Goal: Task Accomplishment & Management: Complete application form

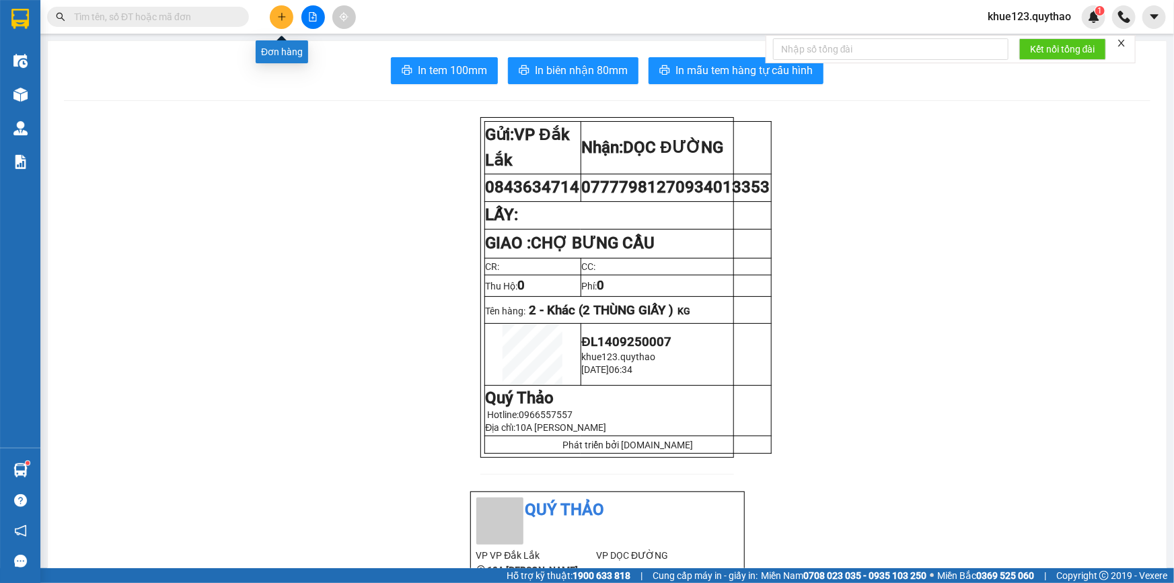
click at [280, 20] on icon "plus" at bounding box center [281, 16] width 9 height 9
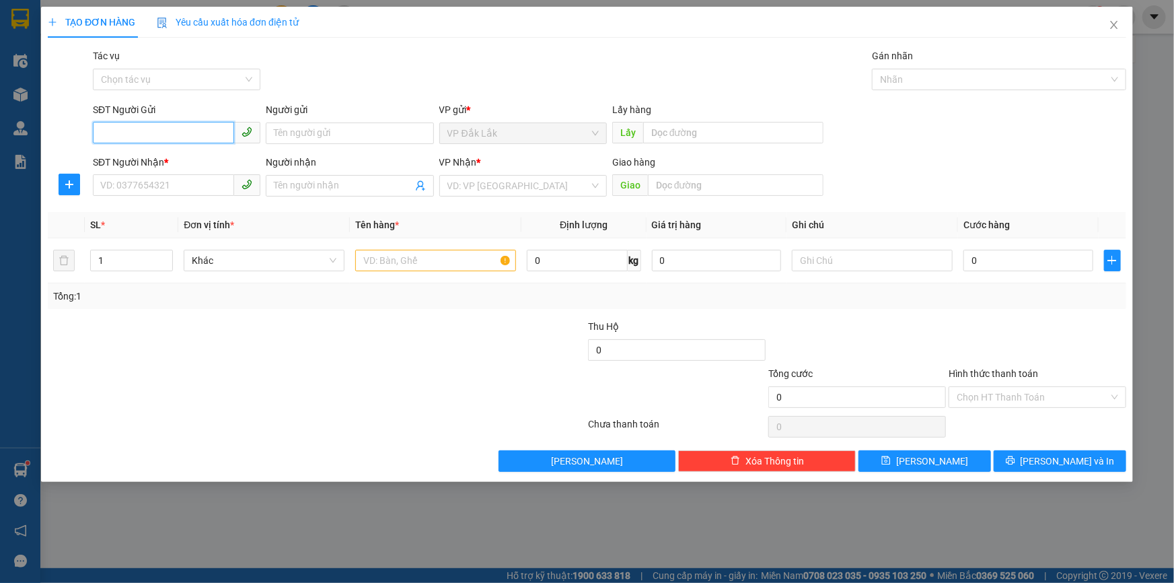
click at [182, 135] on input "SĐT Người Gửi" at bounding box center [163, 133] width 141 height 22
click at [181, 185] on input "SĐT Người Nhận *" at bounding box center [163, 185] width 141 height 22
type input "0338533673"
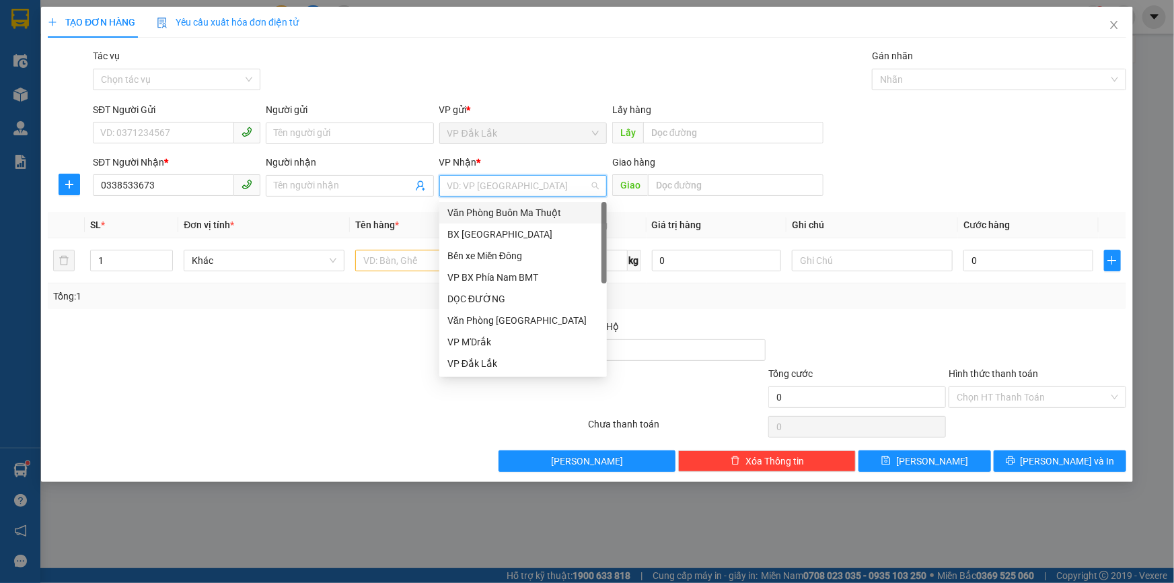
click at [500, 186] on input "search" at bounding box center [518, 186] width 142 height 20
drag, startPoint x: 502, startPoint y: 295, endPoint x: 615, endPoint y: 245, distance: 123.5
click at [502, 295] on div "DỌC ĐƯỜNG" at bounding box center [522, 298] width 151 height 15
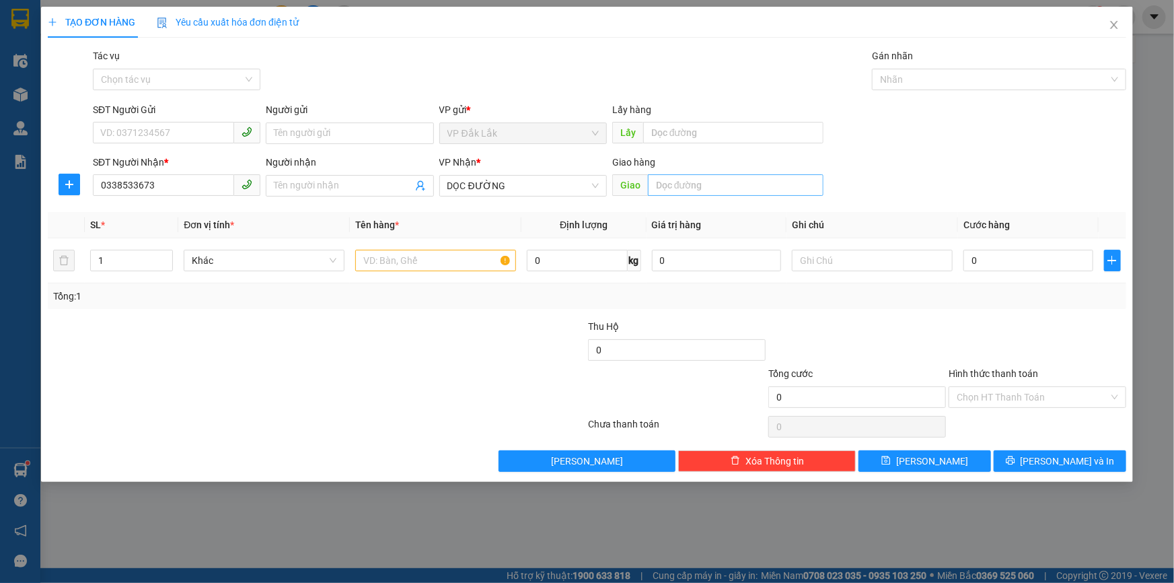
click at [687, 194] on div "Giao" at bounding box center [717, 186] width 211 height 22
click at [690, 191] on input "text" at bounding box center [736, 185] width 176 height 22
type input "an sương"
click at [189, 125] on input "SĐT Người Gửi" at bounding box center [163, 133] width 141 height 22
type input "092299"
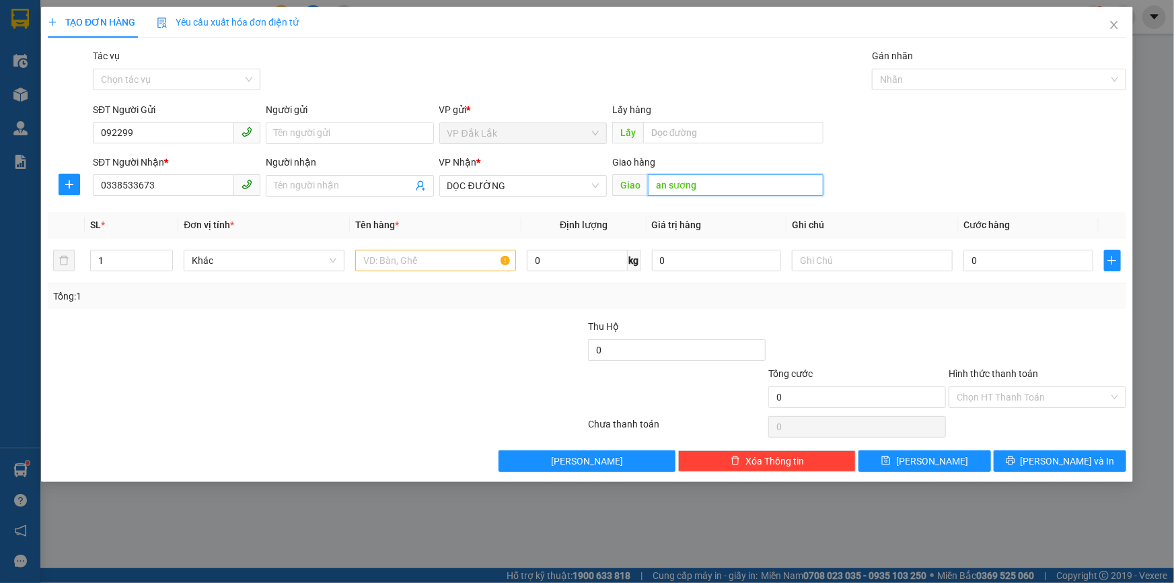
click at [709, 188] on input "an sương" at bounding box center [736, 185] width 176 height 22
type input "AN SƯƠNG"
click at [436, 258] on input "text" at bounding box center [435, 261] width 161 height 22
type input "1 THÙNG GIẤY"
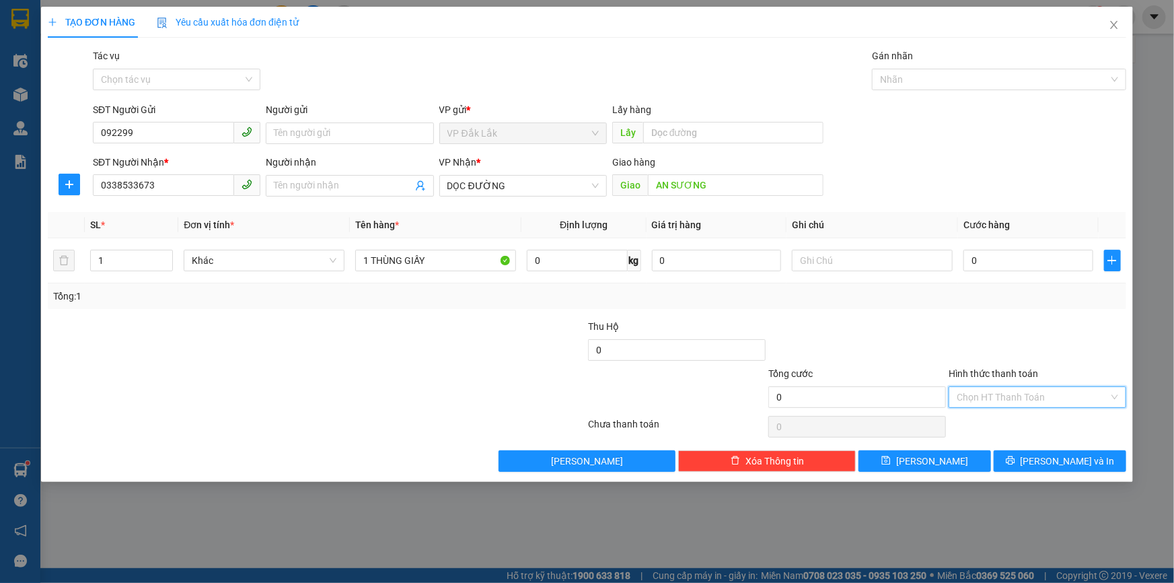
click at [976, 392] on input "Hình thức thanh toán" at bounding box center [1033, 397] width 152 height 20
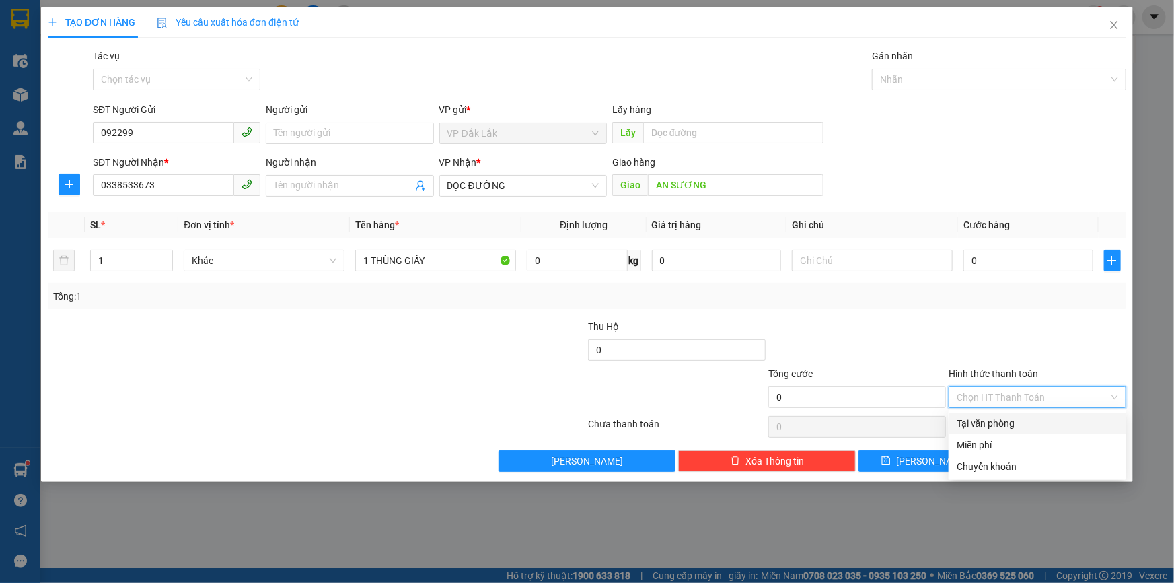
click at [985, 425] on div "Tại văn phòng" at bounding box center [1037, 423] width 161 height 15
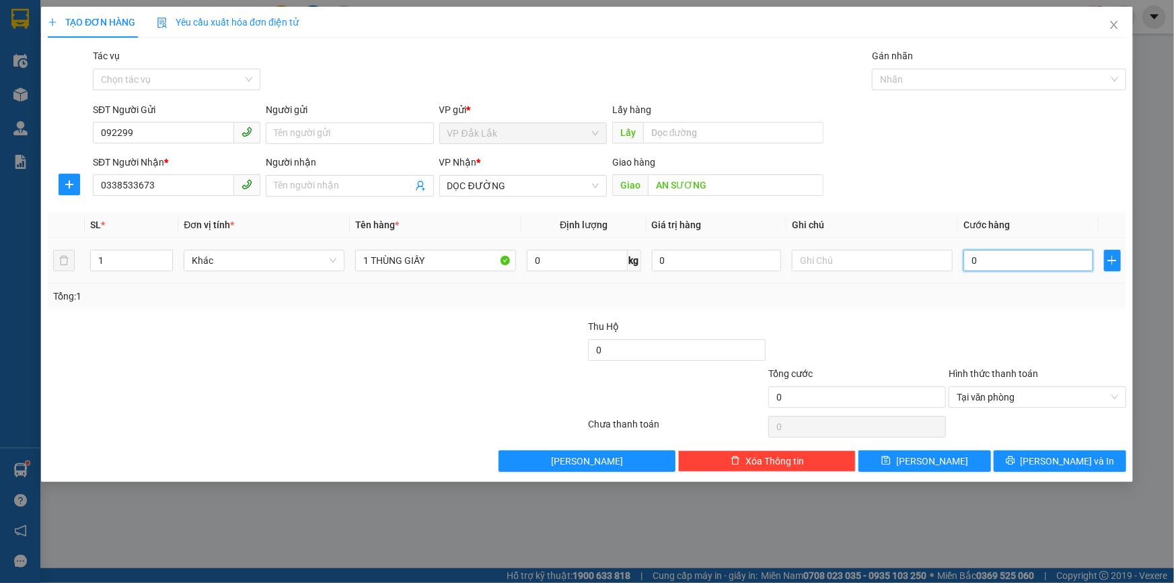
click at [966, 262] on input "0" at bounding box center [1029, 261] width 130 height 22
type input "5"
type input "50"
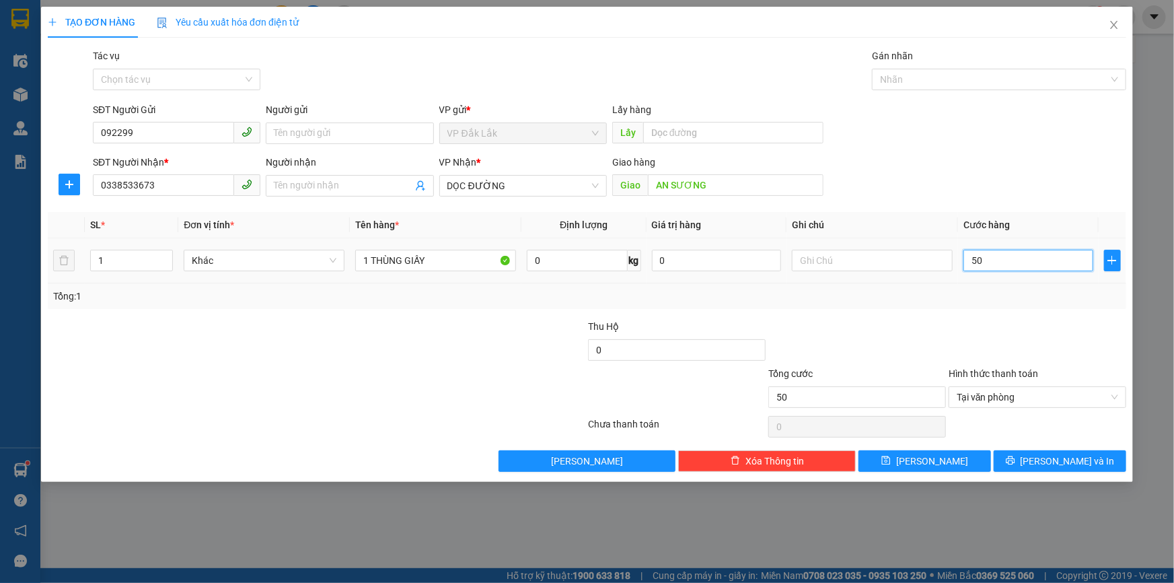
type input "500"
type input "5.000"
type input "50.000"
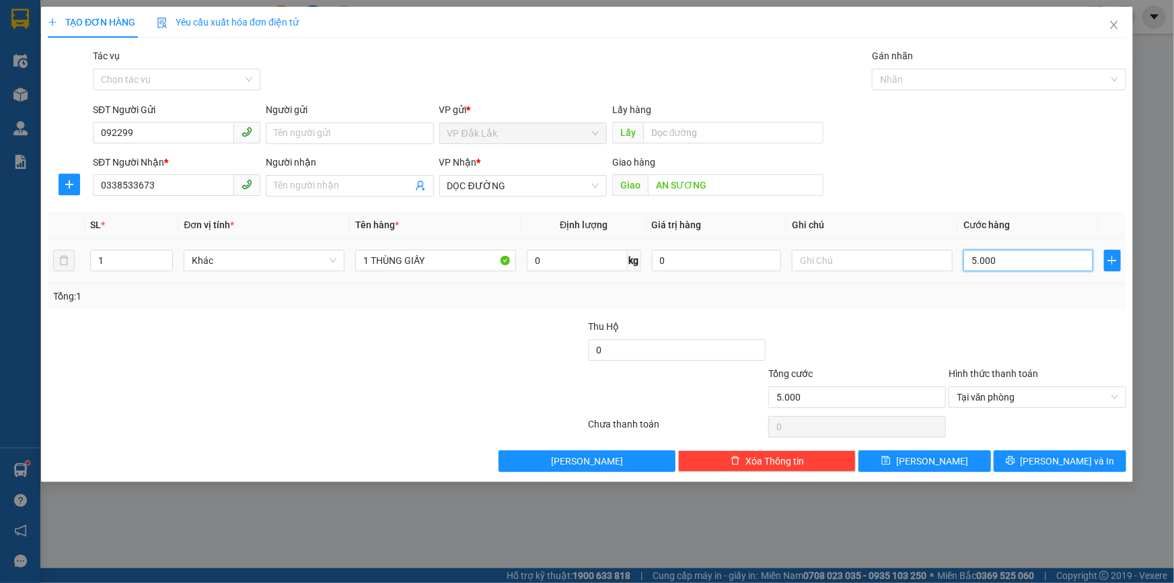
type input "50.000"
click at [149, 130] on input "092299" at bounding box center [163, 133] width 141 height 22
click at [157, 155] on div "SĐT Người Nhận *" at bounding box center [177, 162] width 168 height 15
click at [157, 174] on input "0338533673" at bounding box center [163, 185] width 141 height 22
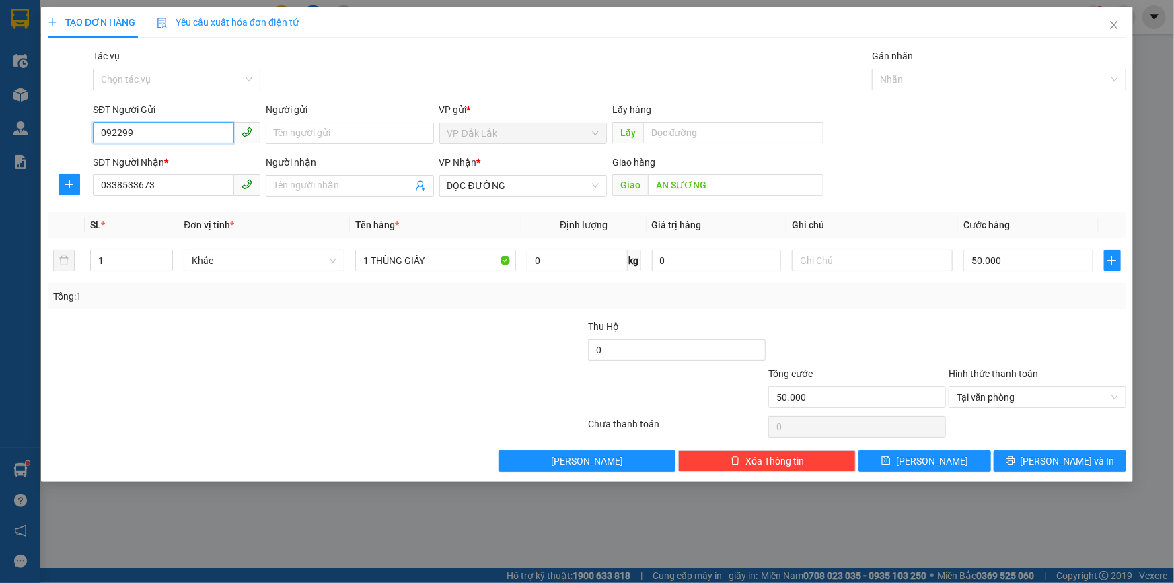
click at [174, 140] on input "092299" at bounding box center [163, 133] width 141 height 22
type input "0"
type input "0399225756"
click at [1058, 464] on span "[PERSON_NAME] và In" at bounding box center [1068, 460] width 94 height 15
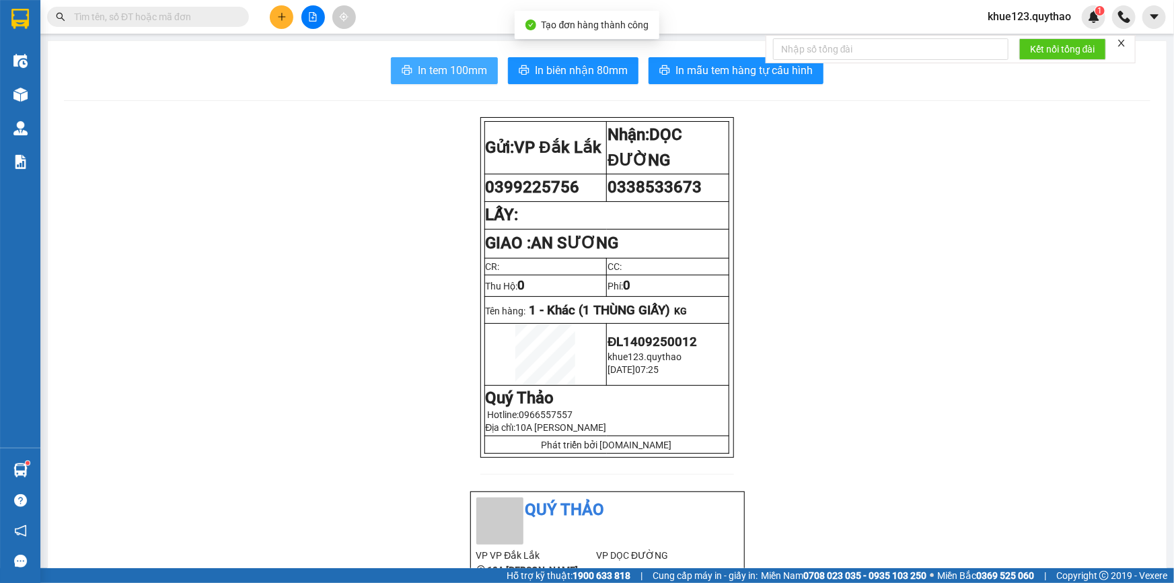
click at [466, 67] on span "In tem 100mm" at bounding box center [452, 70] width 69 height 17
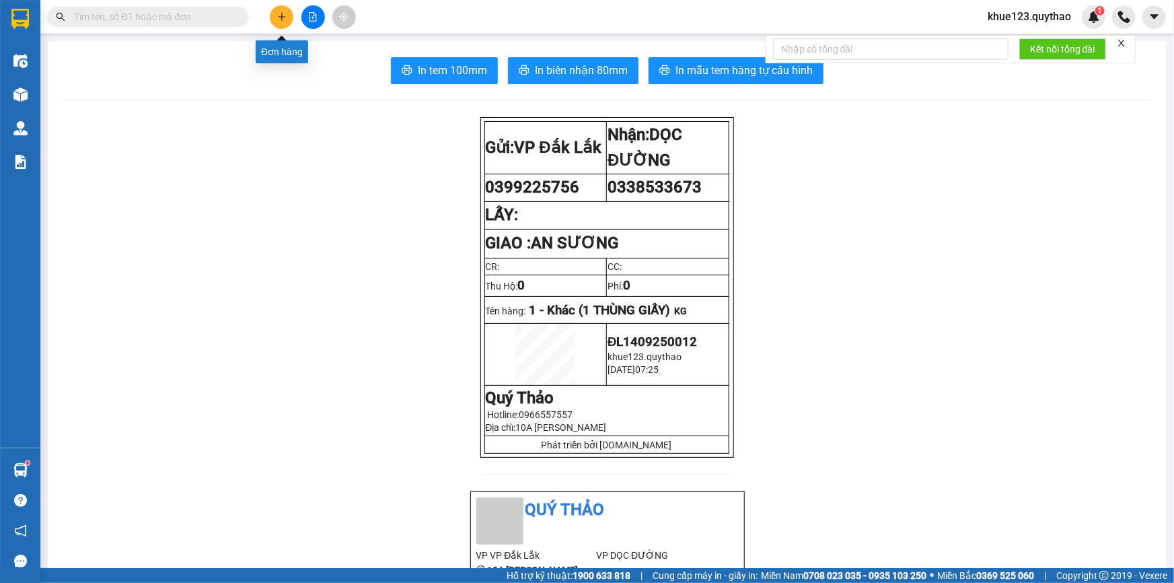
click at [277, 17] on icon "plus" at bounding box center [281, 16] width 9 height 9
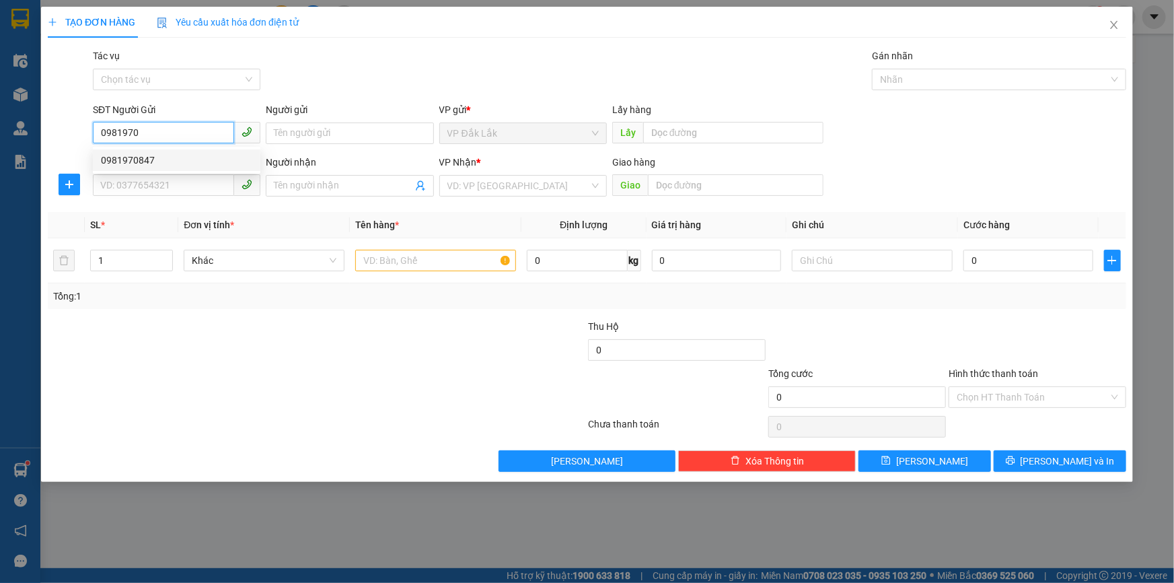
click at [139, 158] on div "0981970847" at bounding box center [176, 160] width 151 height 15
type input "0981970847"
type input "0978593698"
type input "EON BD"
type input "0981970847"
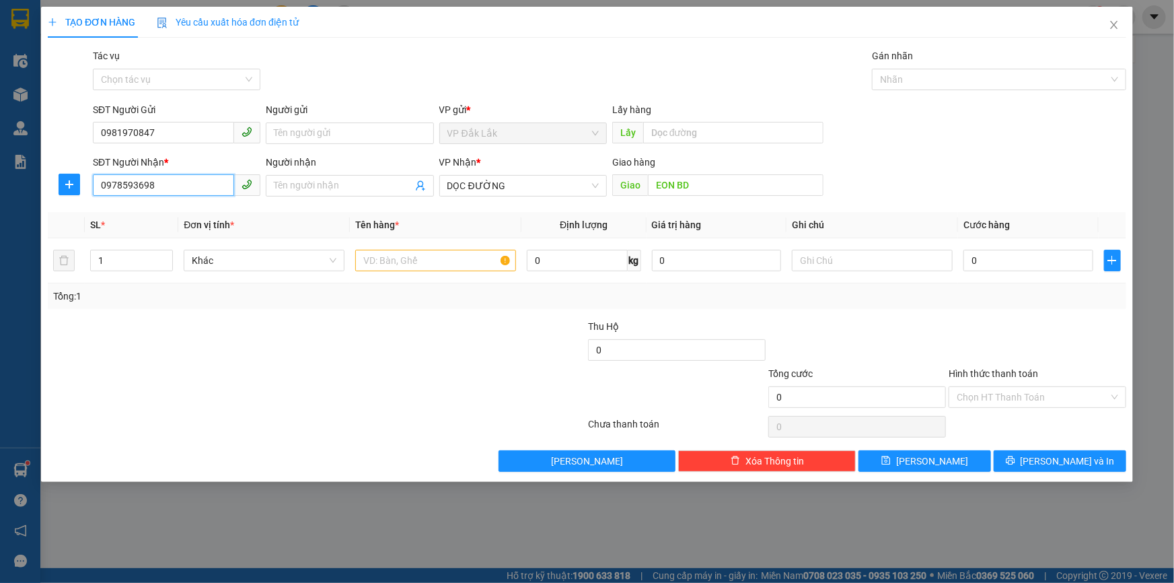
click at [215, 183] on input "0978593698" at bounding box center [163, 185] width 141 height 22
click at [428, 268] on input "text" at bounding box center [435, 261] width 161 height 22
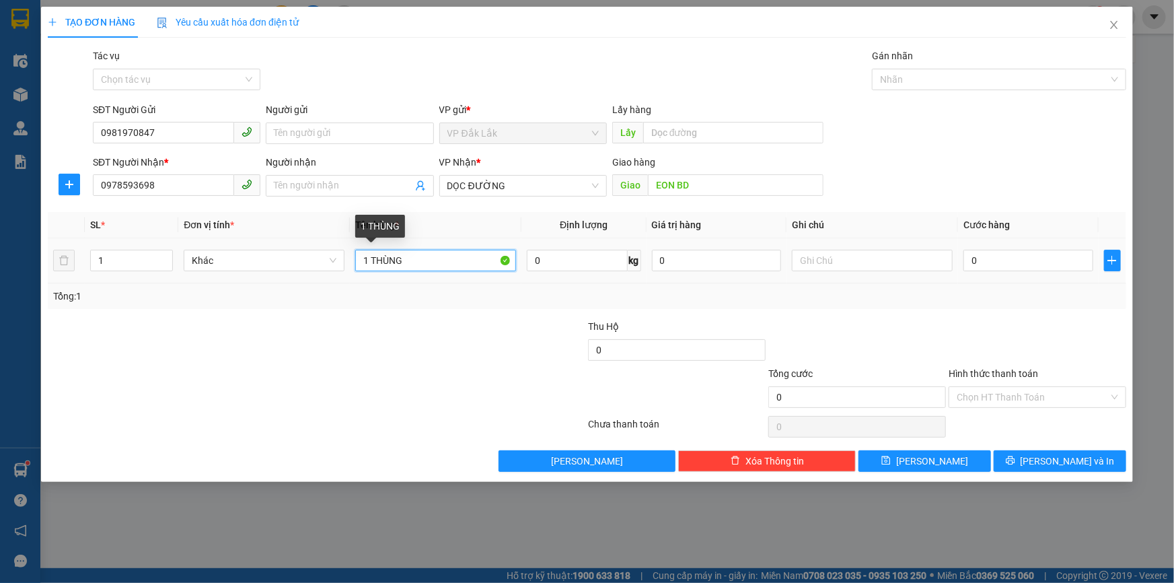
click at [365, 259] on input "1 THÙNG" at bounding box center [435, 261] width 161 height 22
click at [375, 261] on input "1 THÙNG" at bounding box center [435, 261] width 161 height 22
click at [370, 262] on input "1 THÙNG" at bounding box center [435, 261] width 161 height 22
click at [441, 262] on input "1 THÙNG" at bounding box center [435, 261] width 161 height 22
click at [367, 257] on input "1 THÙNG GIẤY" at bounding box center [435, 261] width 161 height 22
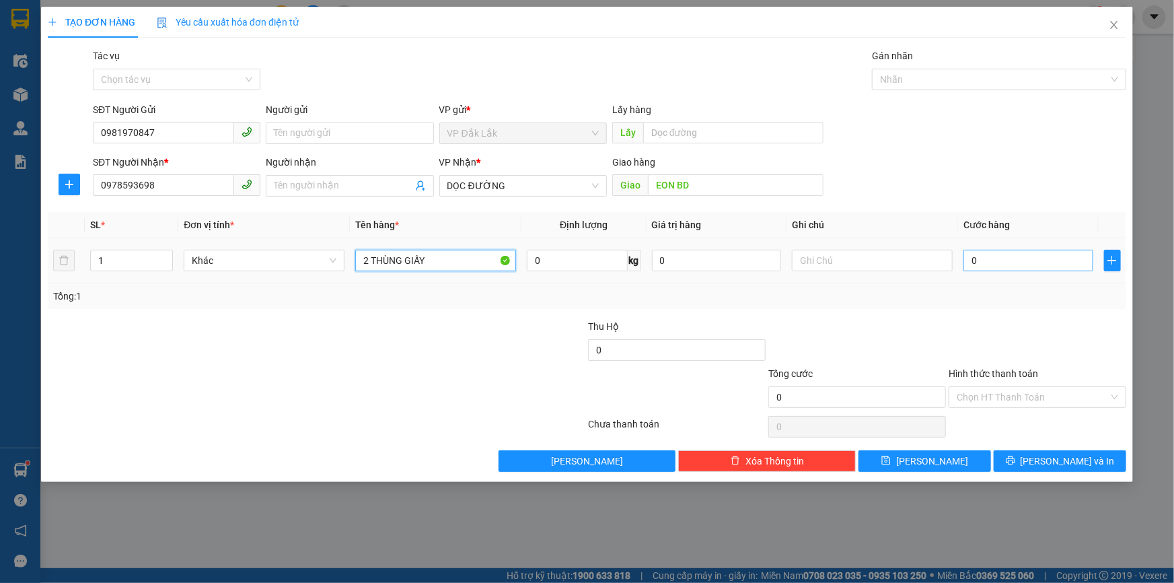
type input "2 THÙNG GIẤY"
click at [968, 263] on input "0" at bounding box center [1029, 261] width 130 height 22
type input "1"
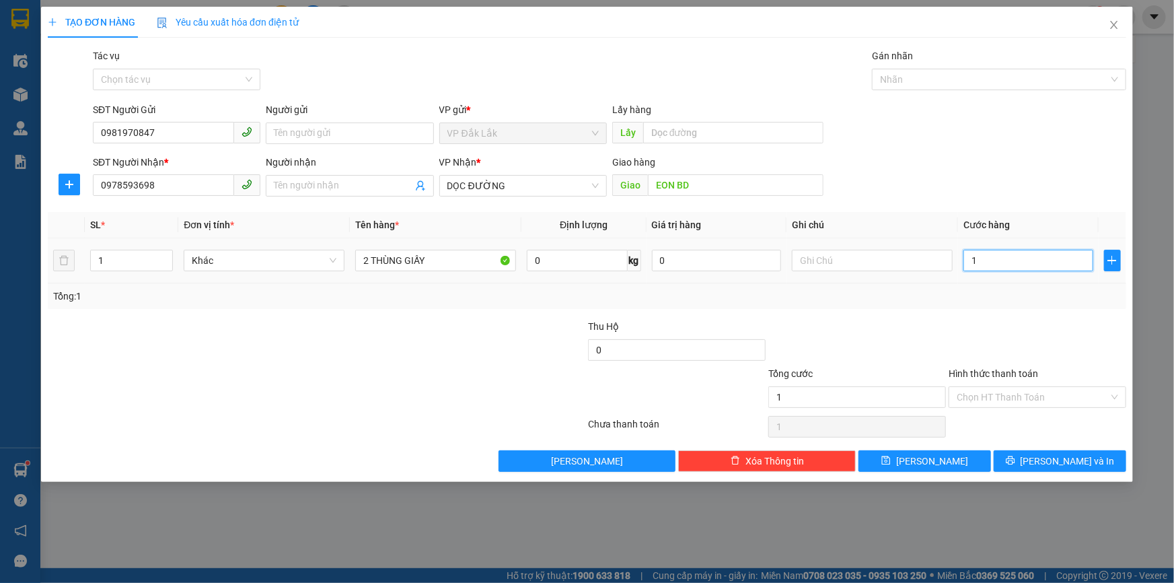
type input "12"
type input "120"
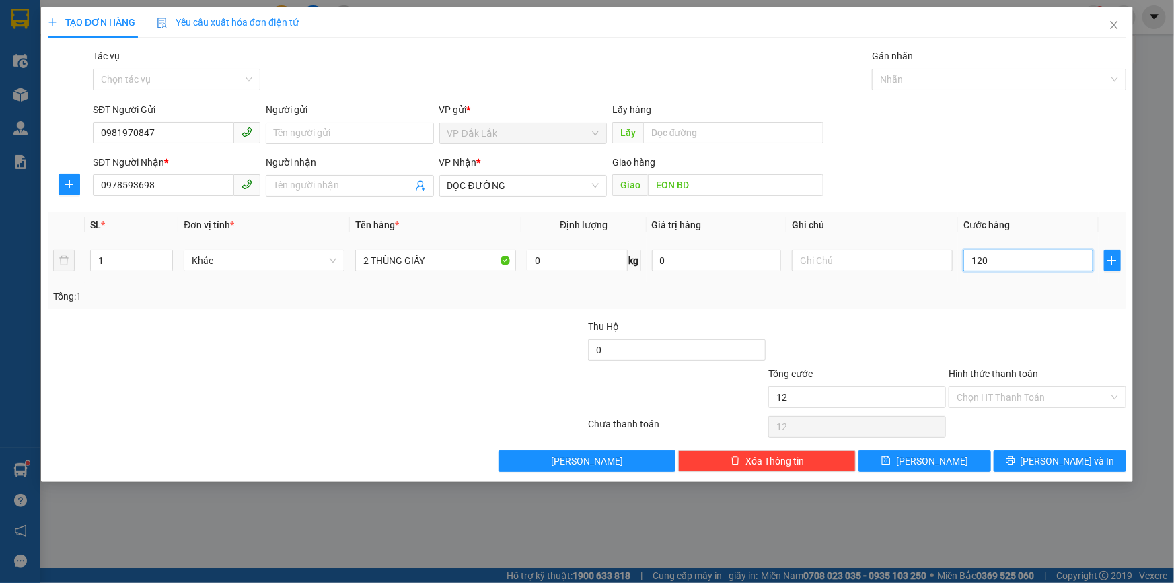
type input "120"
type input "1.200"
type input "12.000"
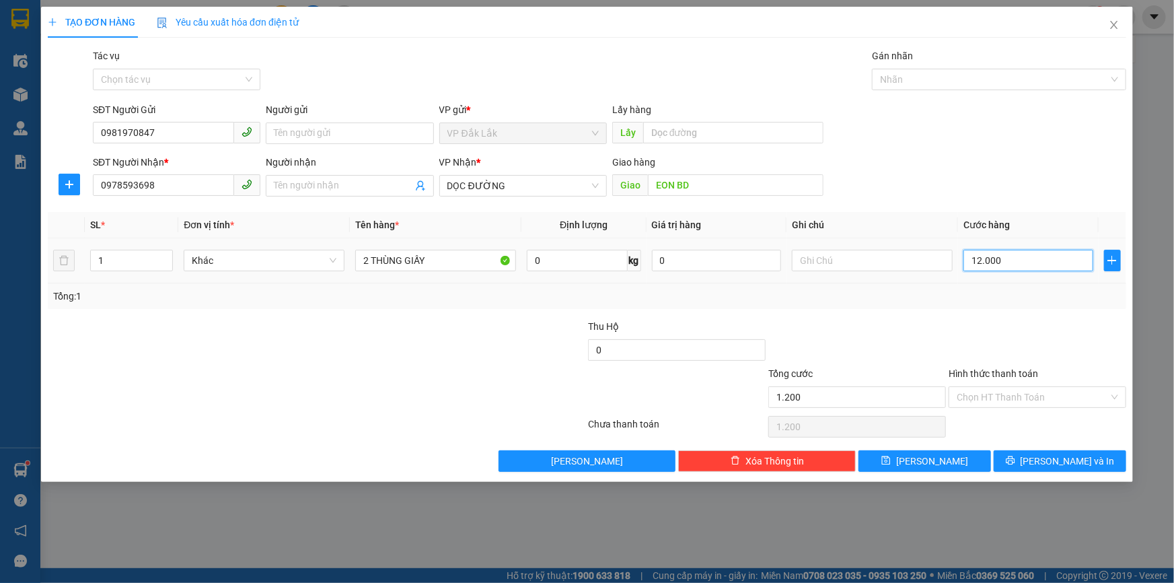
type input "12.000"
type input "120.000"
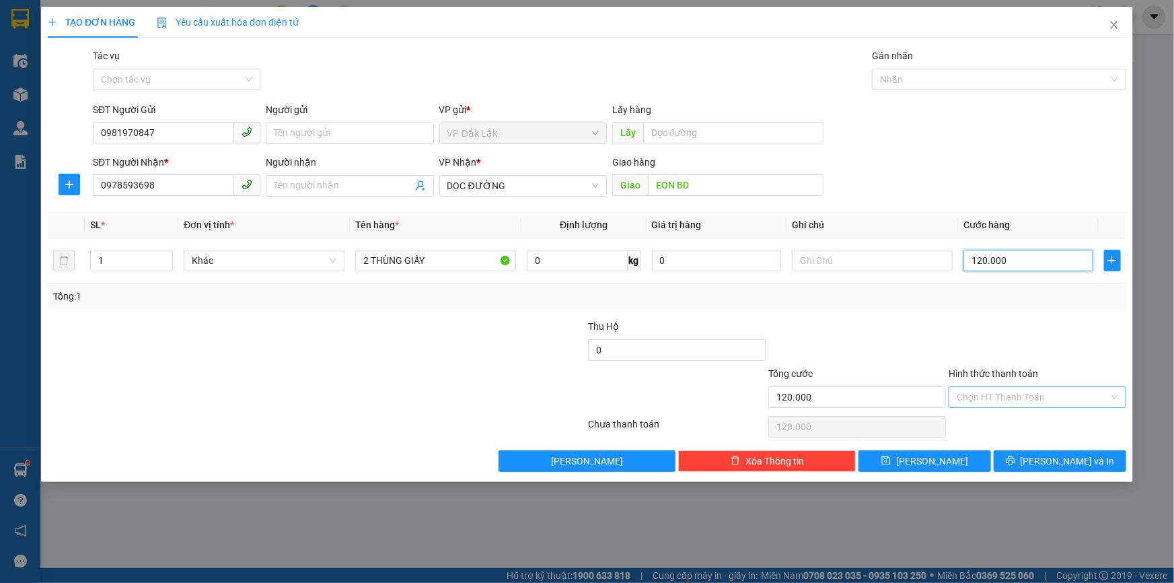
type input "120.000"
click at [987, 390] on input "Hình thức thanh toán" at bounding box center [1033, 397] width 152 height 20
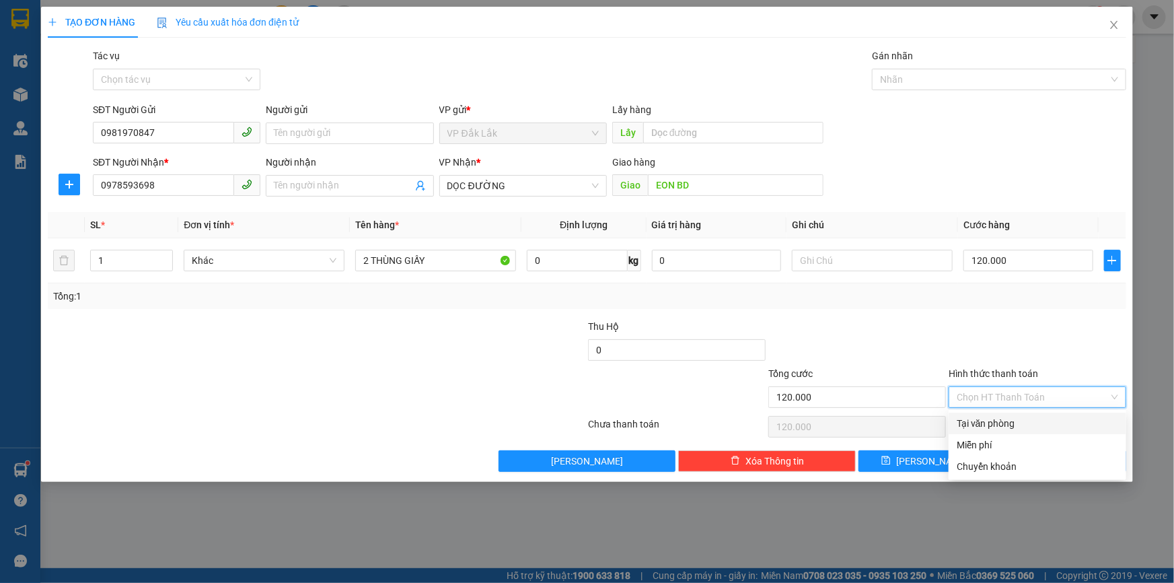
click at [982, 423] on div "Tại văn phòng" at bounding box center [1037, 423] width 161 height 15
type input "0"
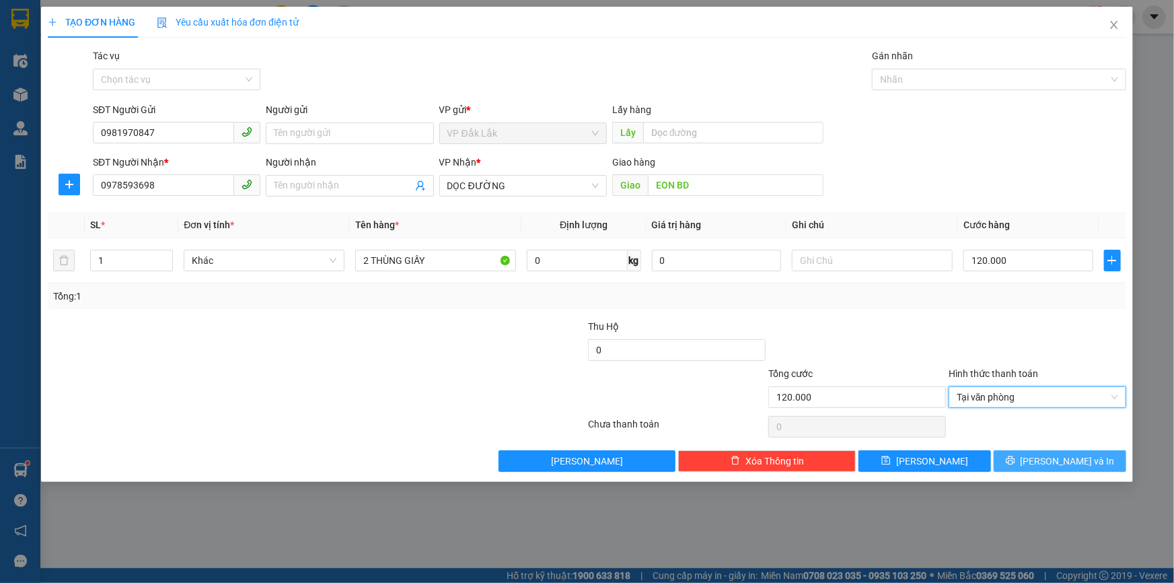
click at [1015, 462] on icon "printer" at bounding box center [1010, 460] width 9 height 9
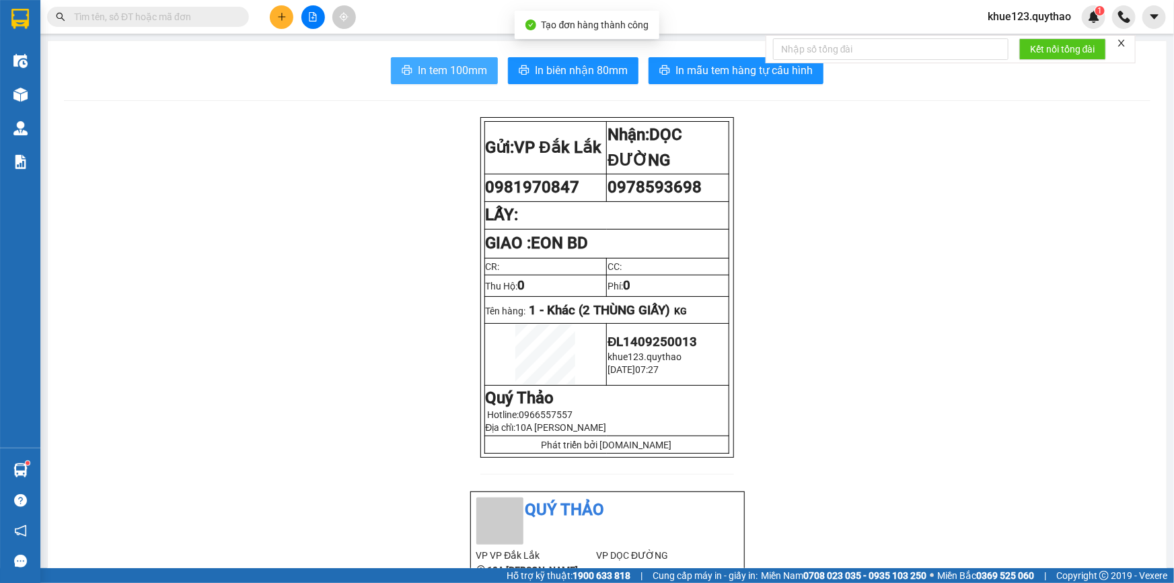
click at [466, 73] on span "In tem 100mm" at bounding box center [452, 70] width 69 height 17
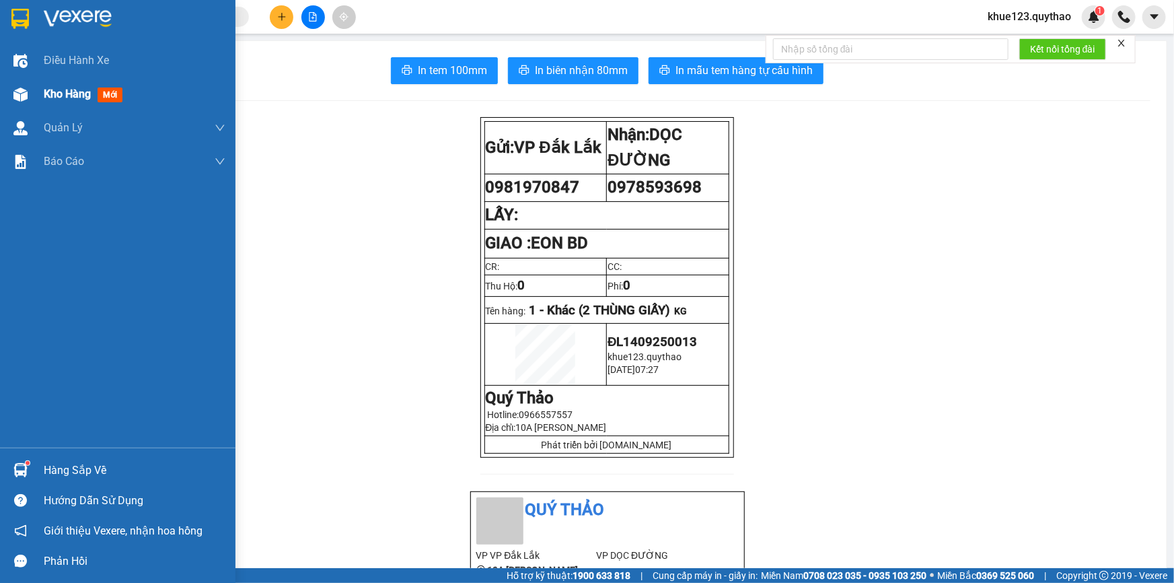
click at [31, 95] on div at bounding box center [21, 95] width 24 height 24
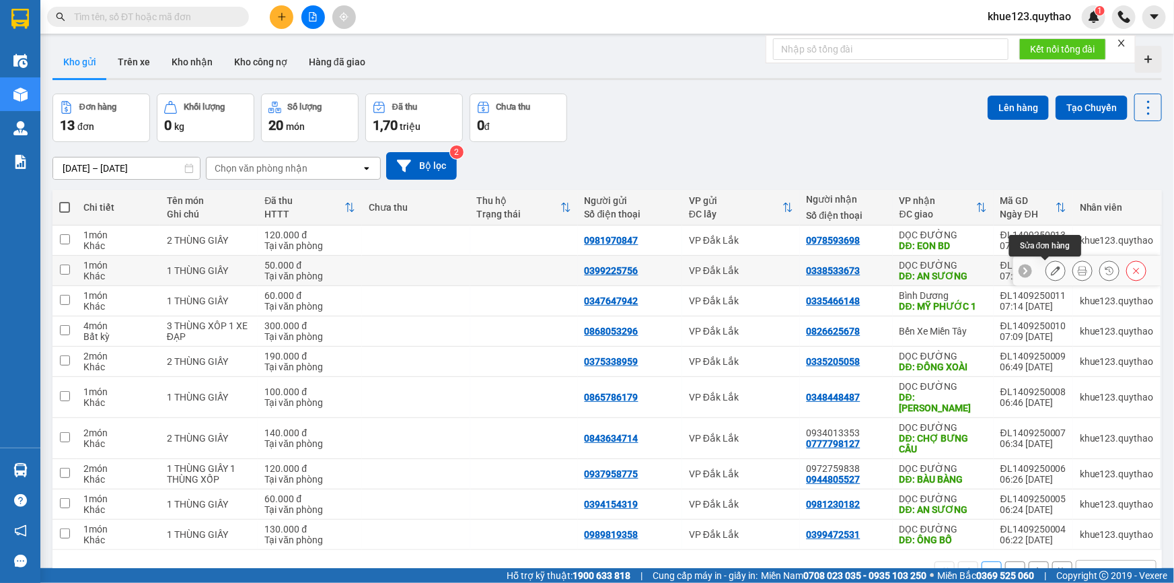
click at [1046, 274] on button at bounding box center [1055, 271] width 19 height 24
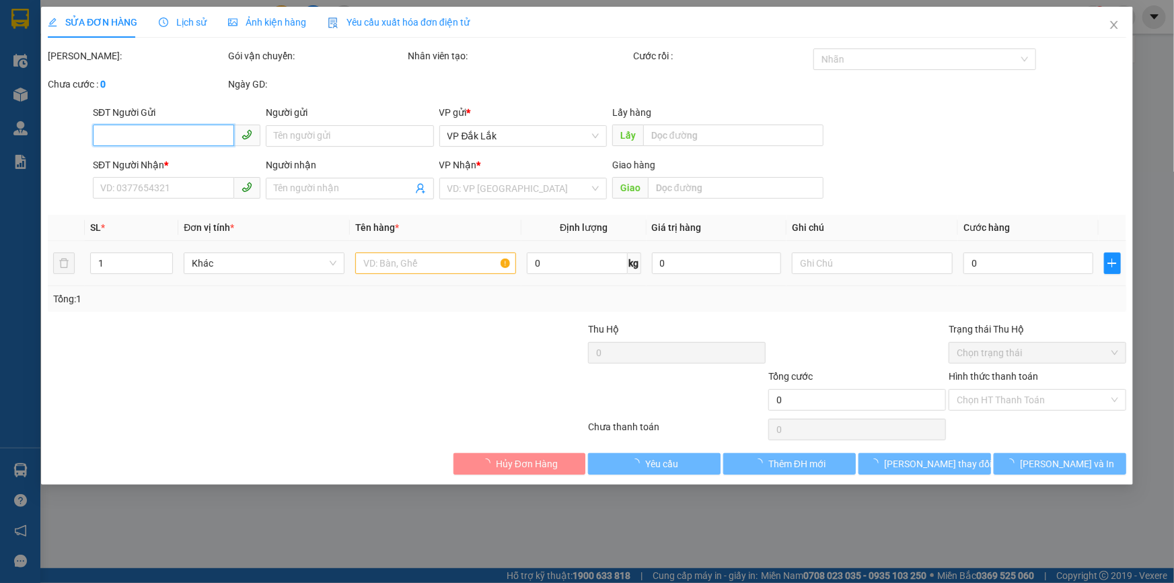
type input "0399225756"
type input "0338533673"
type input "AN SƯƠNG"
type input "50.000"
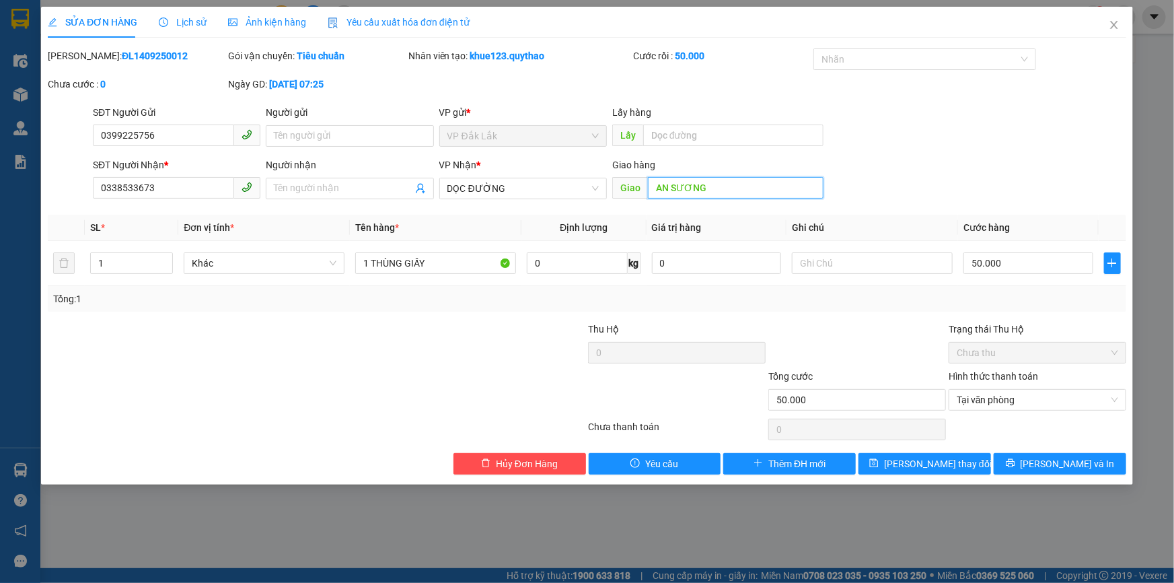
click at [705, 184] on input "AN SƯƠNG" at bounding box center [736, 188] width 176 height 22
type input "CV TÂN THẾ HIỆP"
click at [1015, 464] on icon "printer" at bounding box center [1010, 462] width 9 height 9
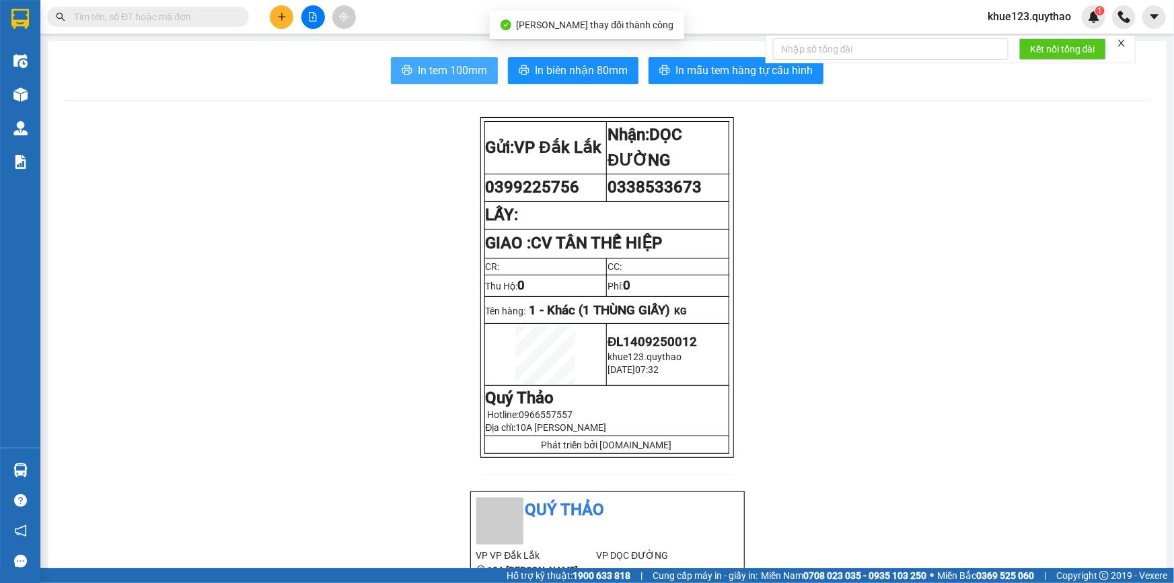
click at [425, 63] on span "In tem 100mm" at bounding box center [452, 70] width 69 height 17
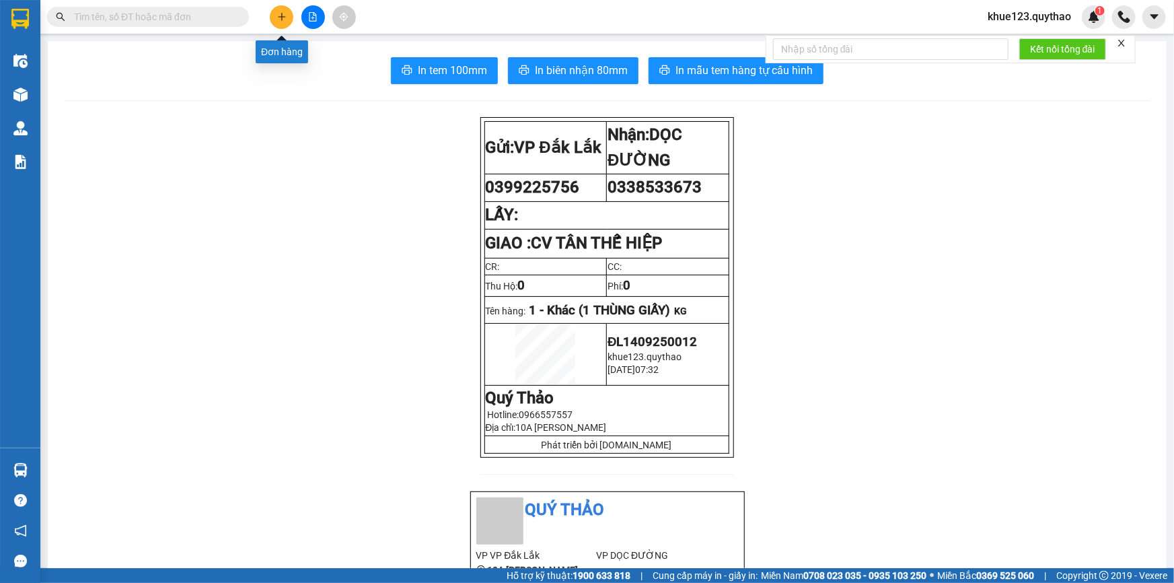
click at [278, 11] on button at bounding box center [282, 17] width 24 height 24
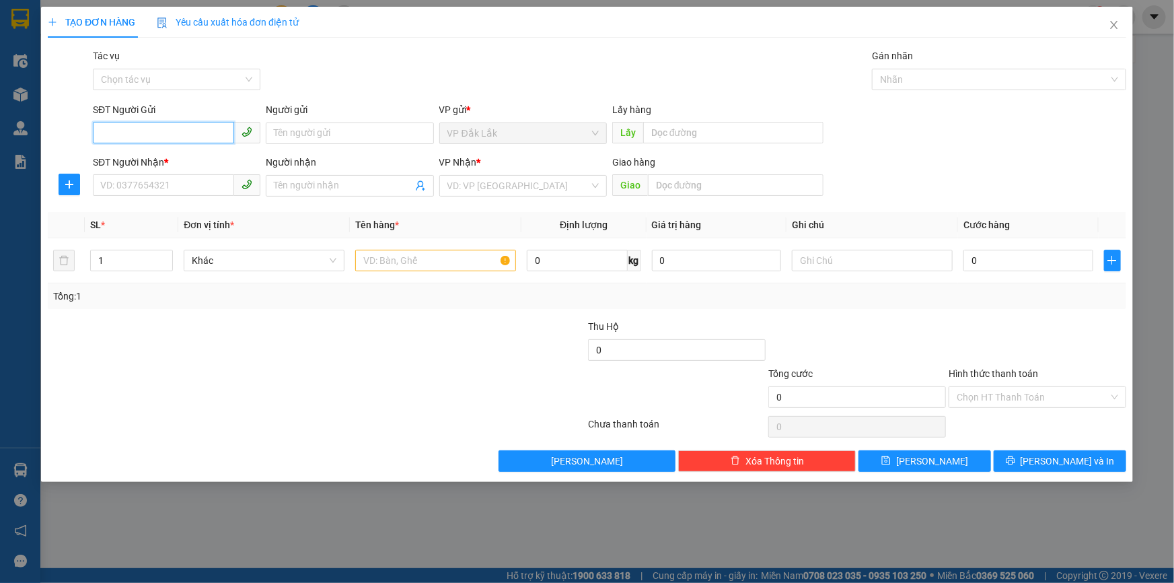
click at [160, 137] on input "SĐT Người Gửi" at bounding box center [163, 133] width 141 height 22
type input "0962791104"
click at [150, 159] on div "0962791104" at bounding box center [176, 160] width 151 height 15
type input "0988471618"
type input "0962791104"
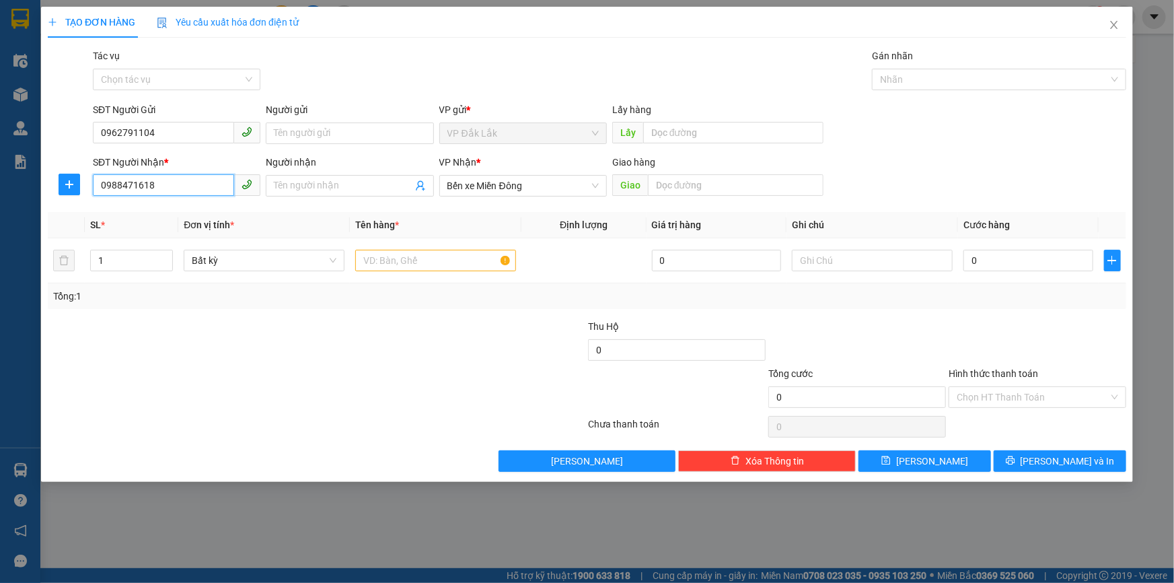
click at [168, 191] on input "0988471618" at bounding box center [163, 185] width 141 height 22
click at [139, 209] on div "0986659489" at bounding box center [176, 212] width 151 height 15
type input "0986659489"
click at [421, 263] on input "text" at bounding box center [435, 261] width 161 height 22
type input "1"
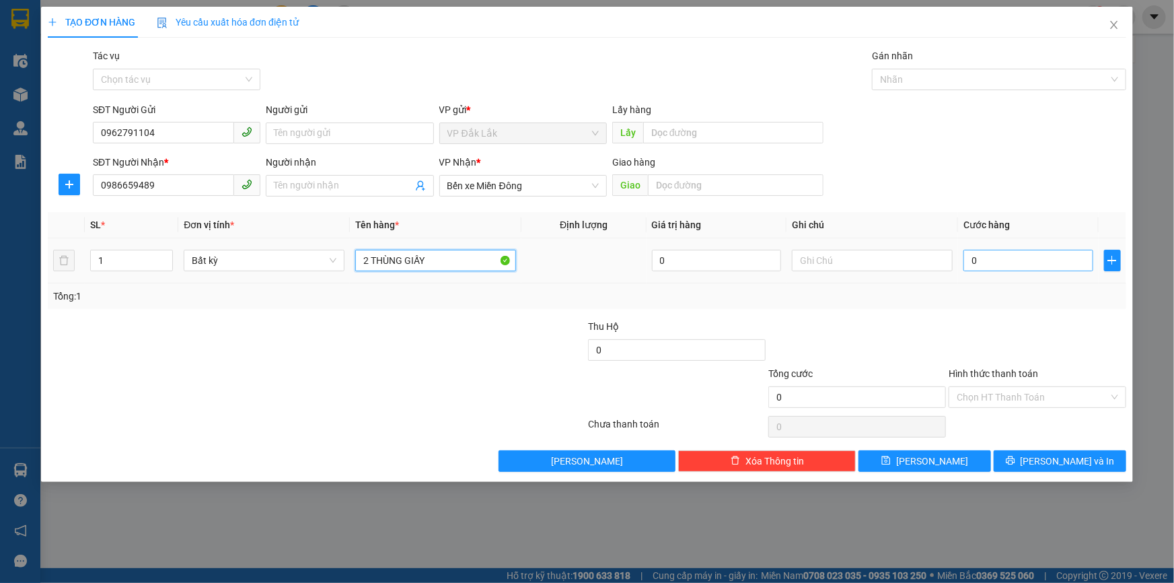
type input "2 THÙNG GIẤY"
click at [967, 262] on input "0" at bounding box center [1029, 261] width 130 height 22
type input "1"
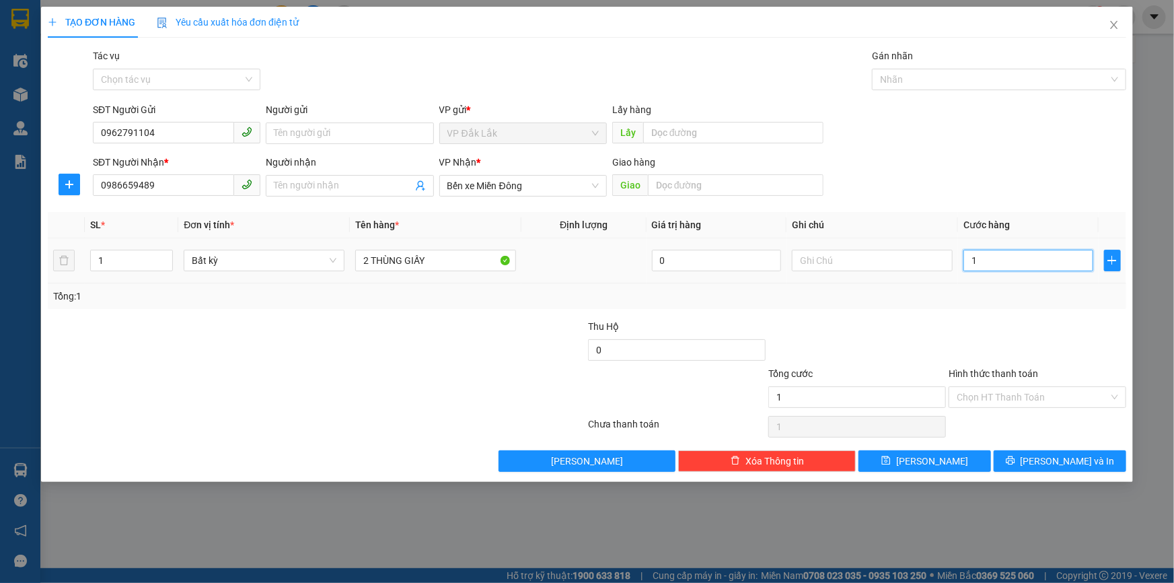
type input "14"
type input "140"
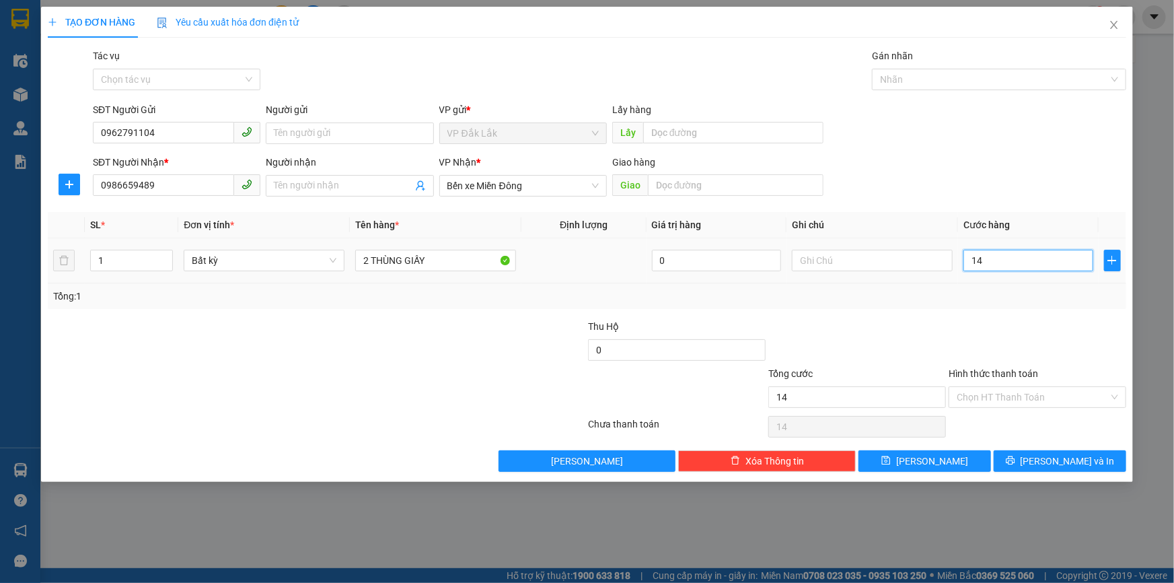
type input "140"
type input "1.400"
type input "14.000"
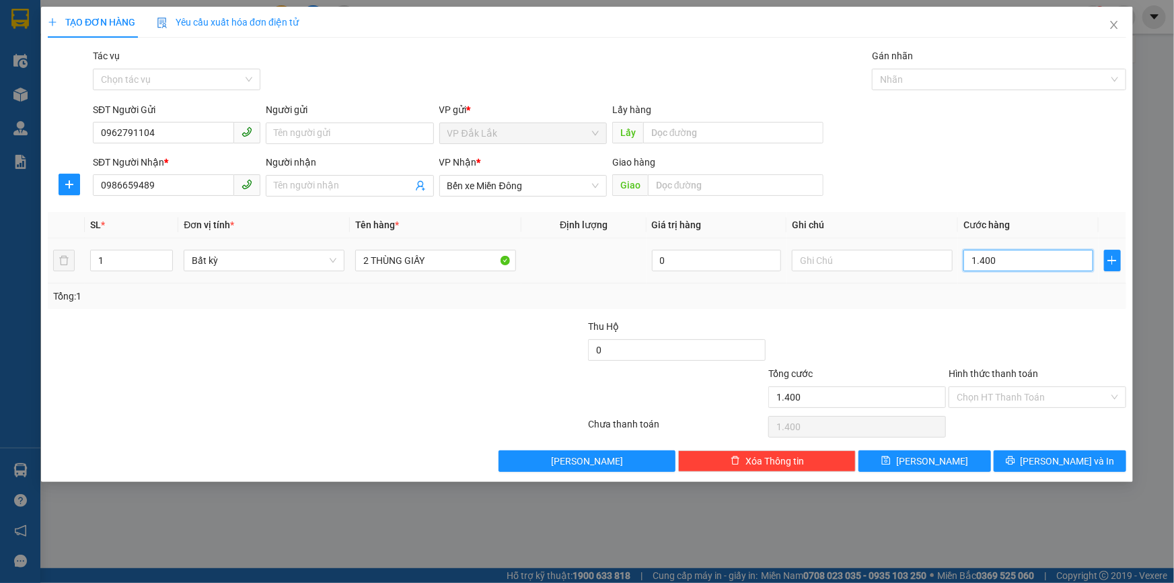
type input "14.000"
type input "140.000"
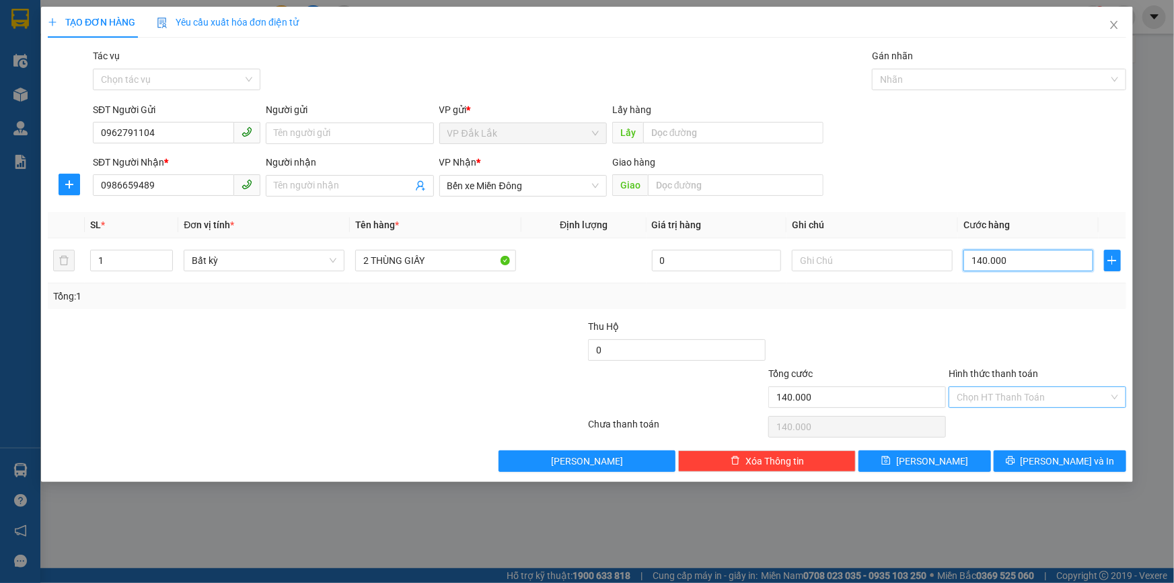
type input "140.000"
click at [1015, 391] on input "Hình thức thanh toán" at bounding box center [1033, 397] width 152 height 20
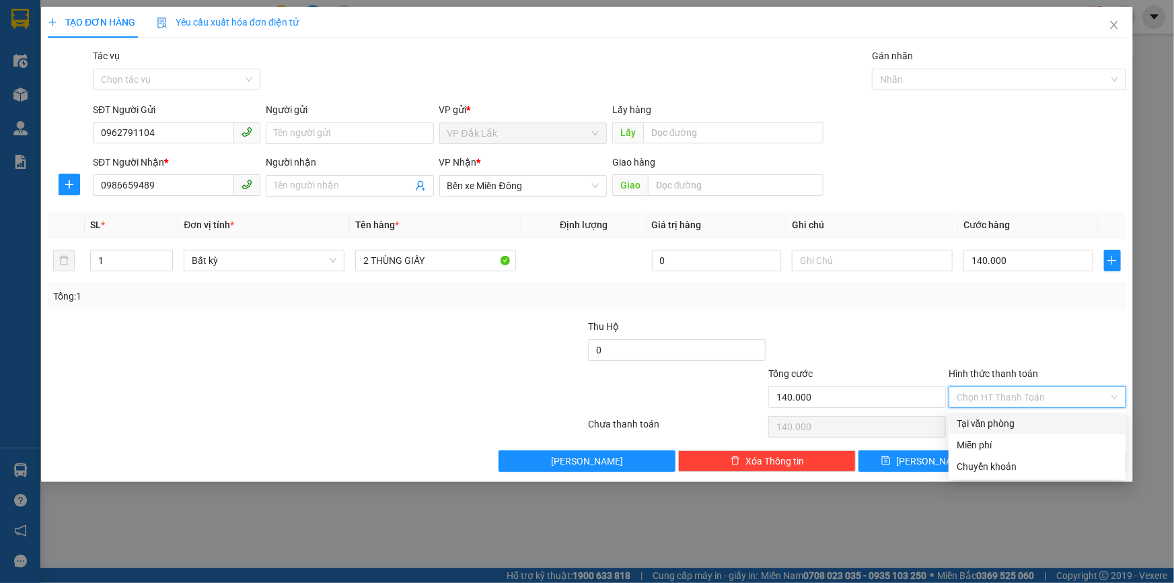
click at [1048, 427] on div "Tại văn phòng" at bounding box center [1037, 423] width 161 height 15
type input "0"
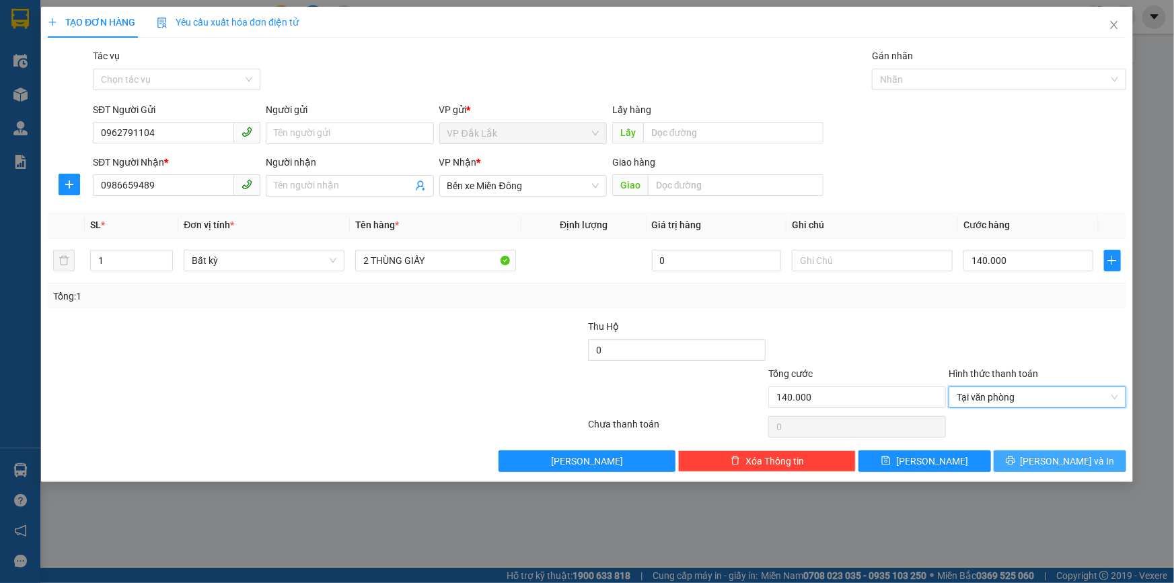
click at [1015, 462] on icon "printer" at bounding box center [1010, 460] width 9 height 9
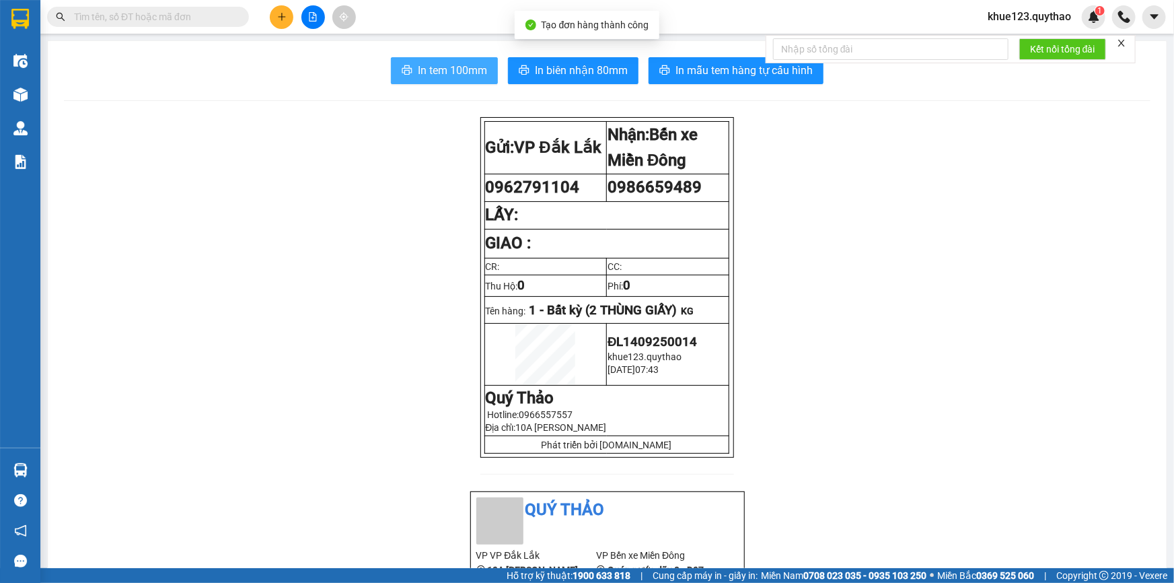
click at [462, 74] on span "In tem 100mm" at bounding box center [452, 70] width 69 height 17
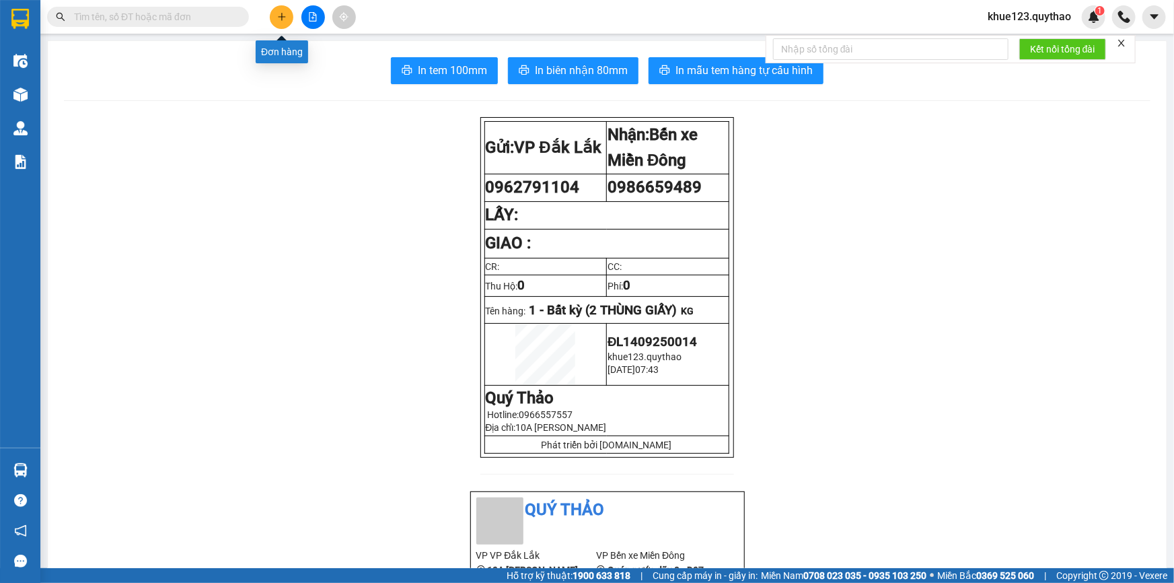
click at [277, 17] on icon "plus" at bounding box center [281, 16] width 9 height 9
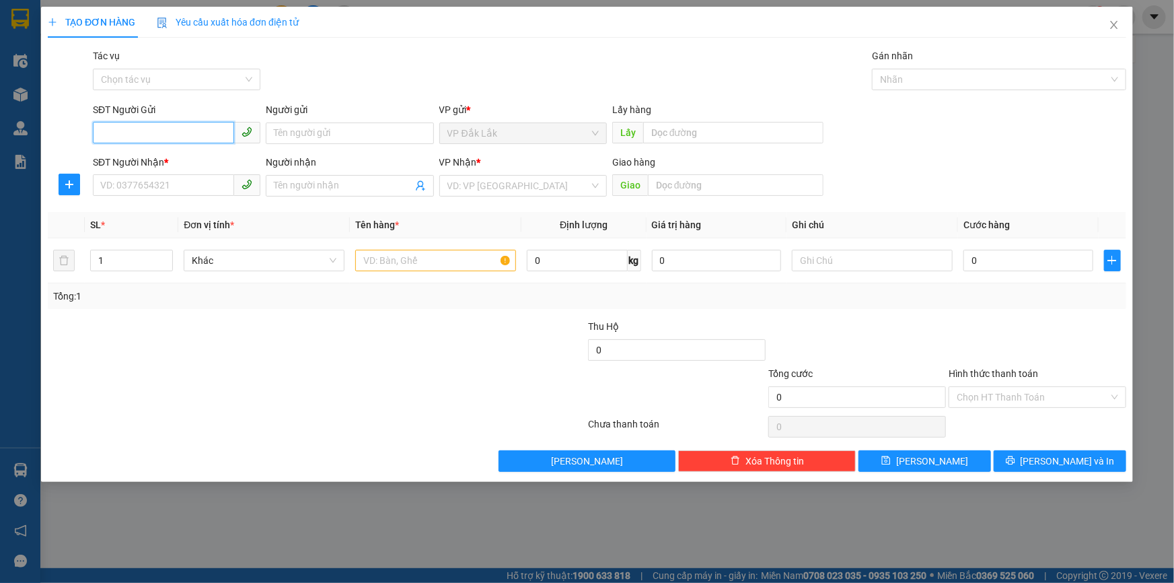
click at [196, 133] on input "SĐT Người Gửi" at bounding box center [163, 133] width 141 height 22
type input "0868787363"
click at [139, 176] on input "SĐT Người Nhận *" at bounding box center [163, 185] width 141 height 22
click at [167, 132] on input "0868787363" at bounding box center [163, 133] width 141 height 22
click at [152, 177] on input "SĐT Người Nhận *" at bounding box center [163, 185] width 141 height 22
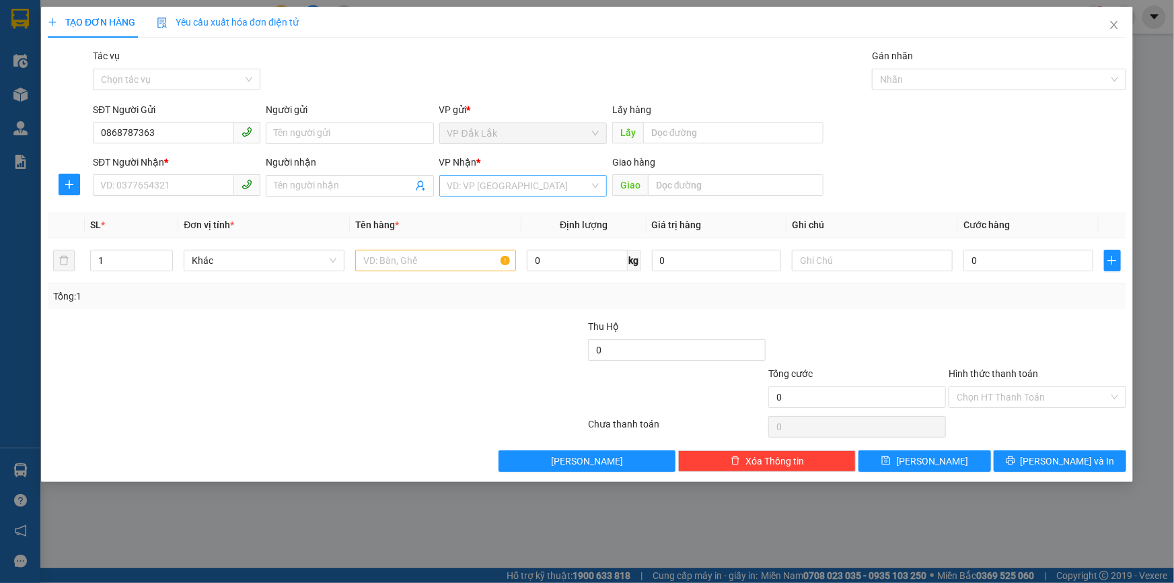
drag, startPoint x: 458, startPoint y: 182, endPoint x: 474, endPoint y: 196, distance: 22.0
click at [460, 184] on input "search" at bounding box center [518, 186] width 142 height 20
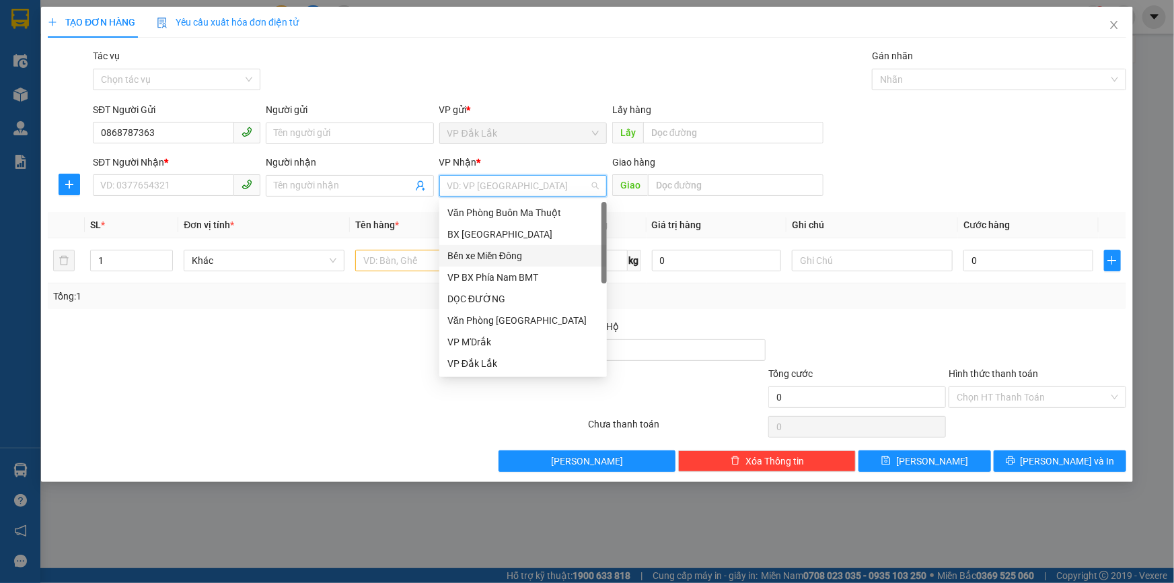
click at [484, 254] on div "Bến xe Miền Đông" at bounding box center [522, 255] width 151 height 15
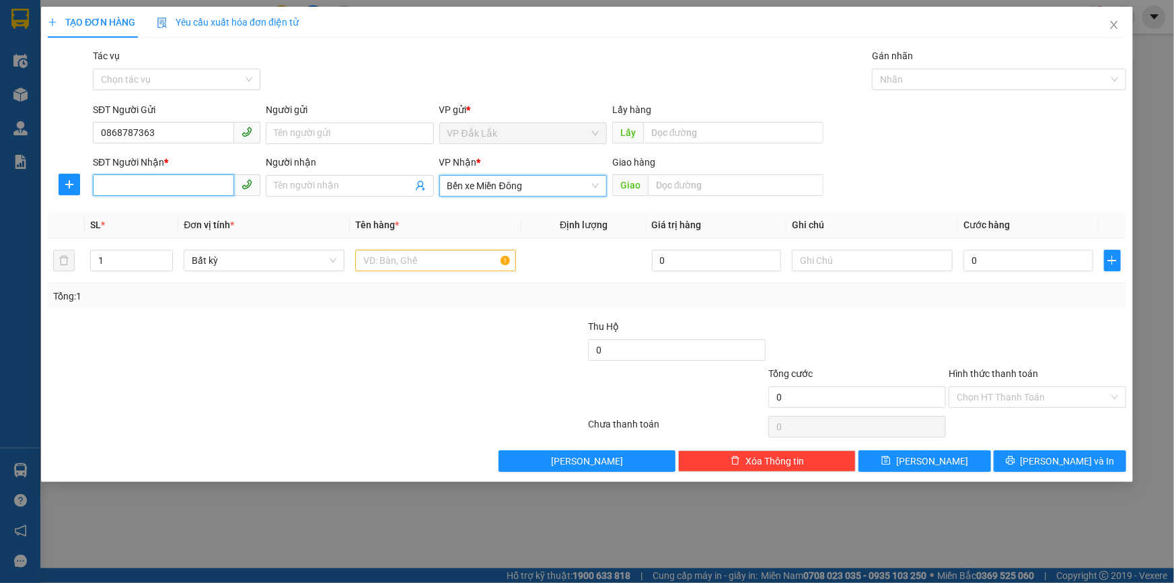
click at [225, 181] on input "SĐT Người Nhận *" at bounding box center [163, 185] width 141 height 22
type input "0355345955"
click at [453, 260] on input "text" at bounding box center [435, 261] width 161 height 22
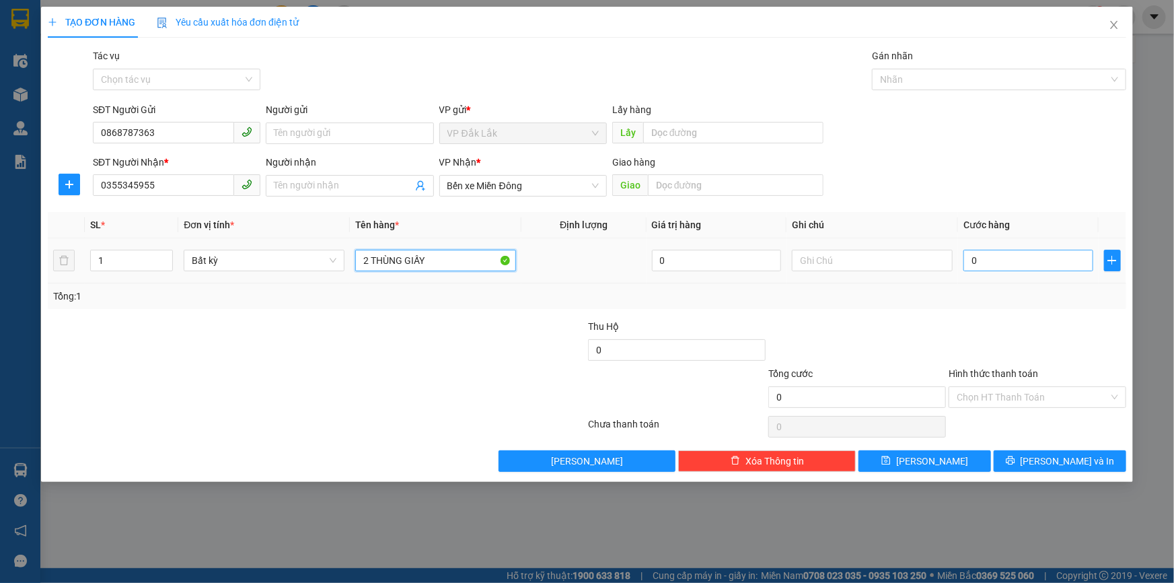
type input "2 THÙNG GIẤY"
click at [972, 257] on input "0" at bounding box center [1029, 261] width 130 height 22
type input "1"
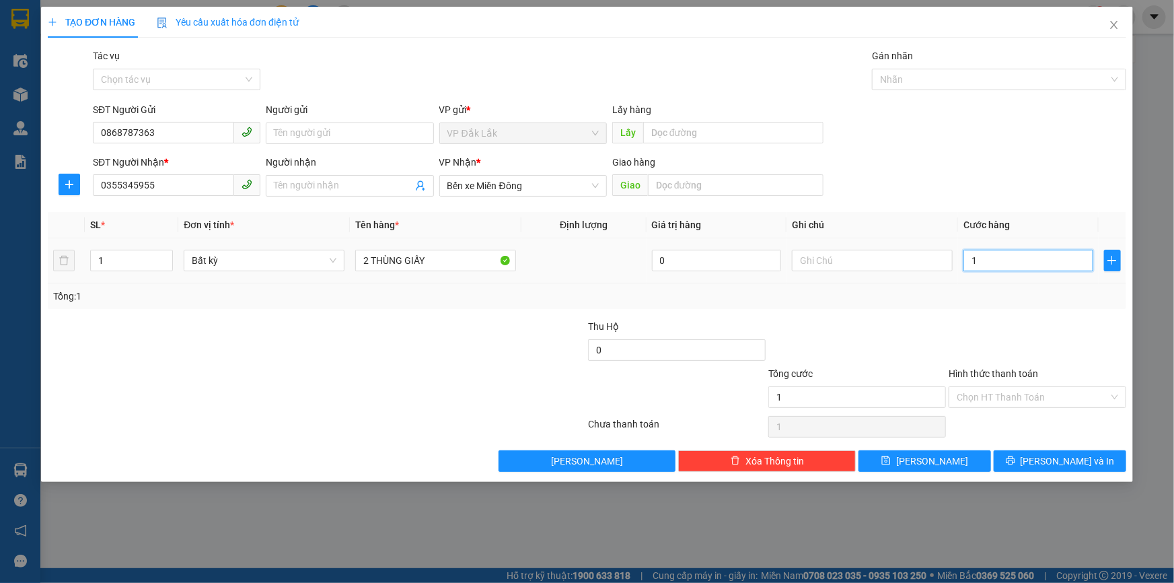
type input "10"
type input "100"
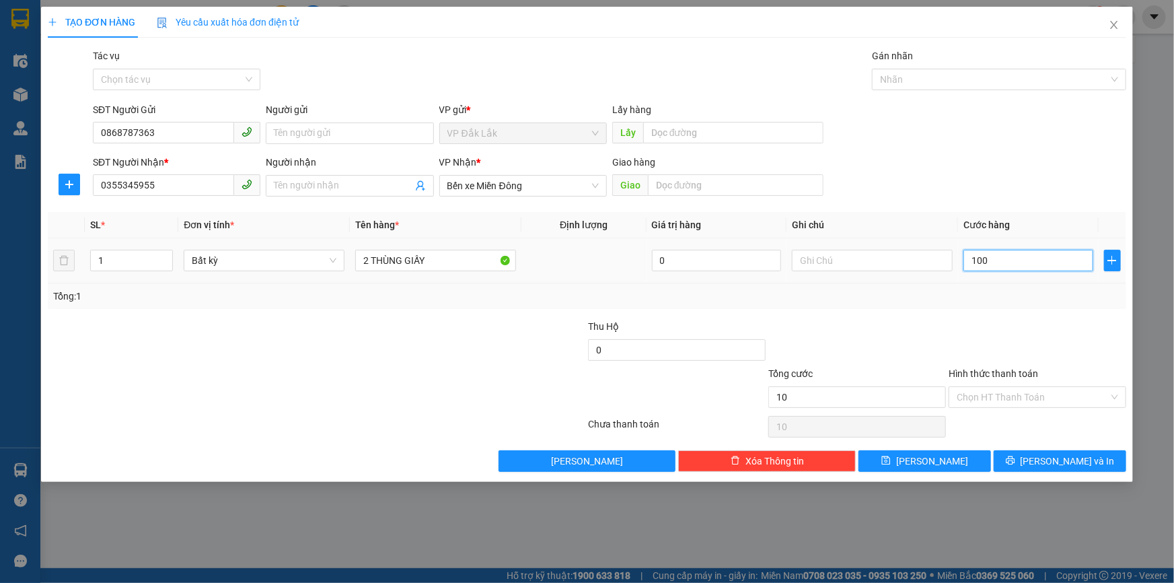
type input "100"
type input "1.000"
type input "10.000"
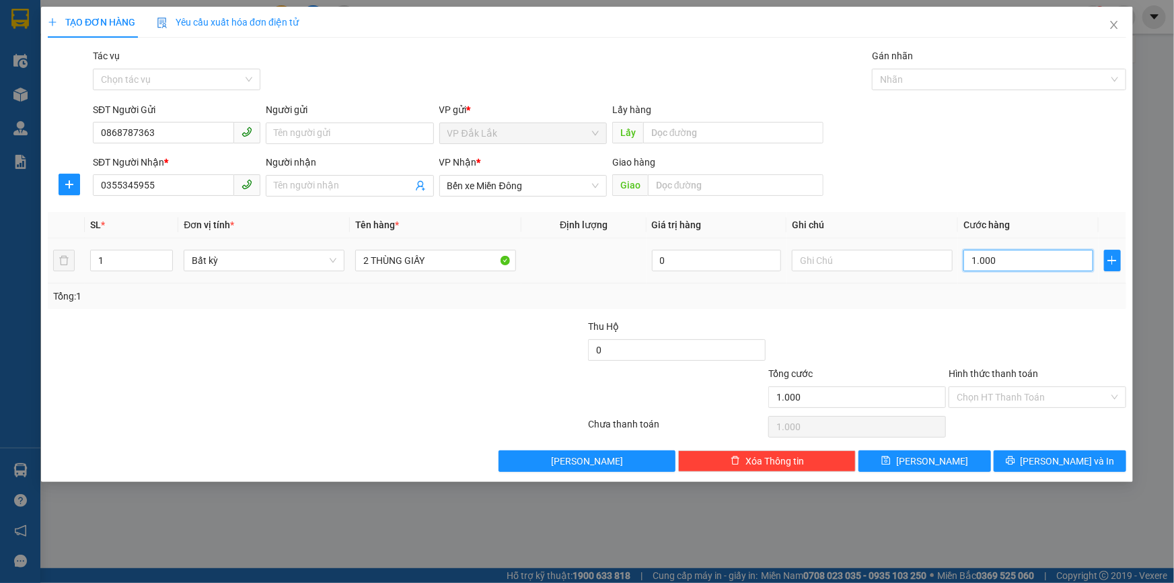
type input "10.000"
type input "100.000"
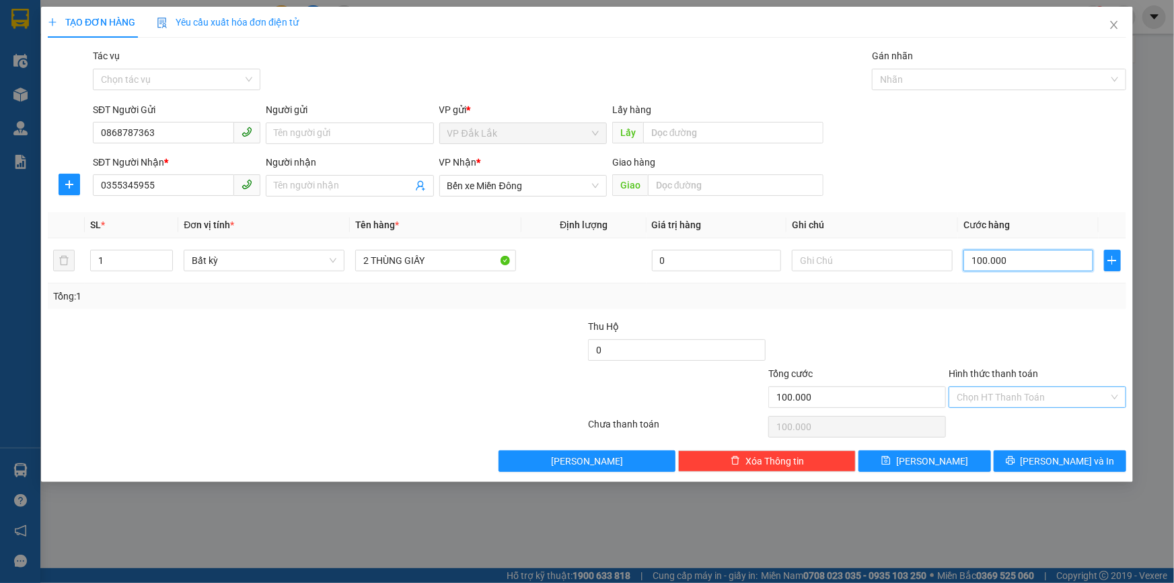
type input "100.000"
click at [1025, 389] on input "Hình thức thanh toán" at bounding box center [1033, 397] width 152 height 20
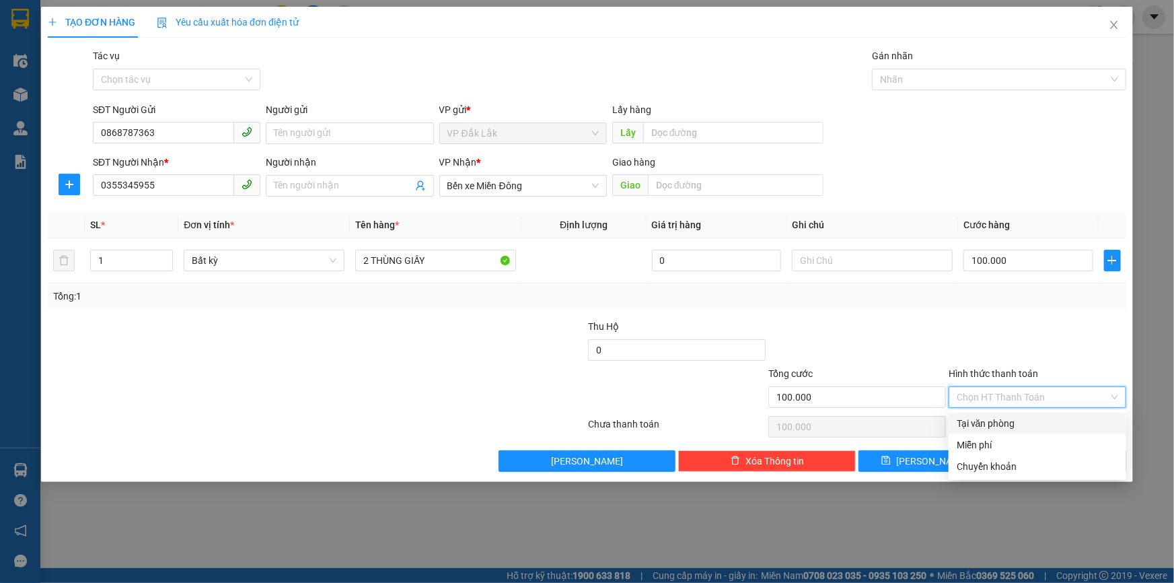
click at [1029, 419] on div "Tại văn phòng" at bounding box center [1037, 423] width 161 height 15
type input "0"
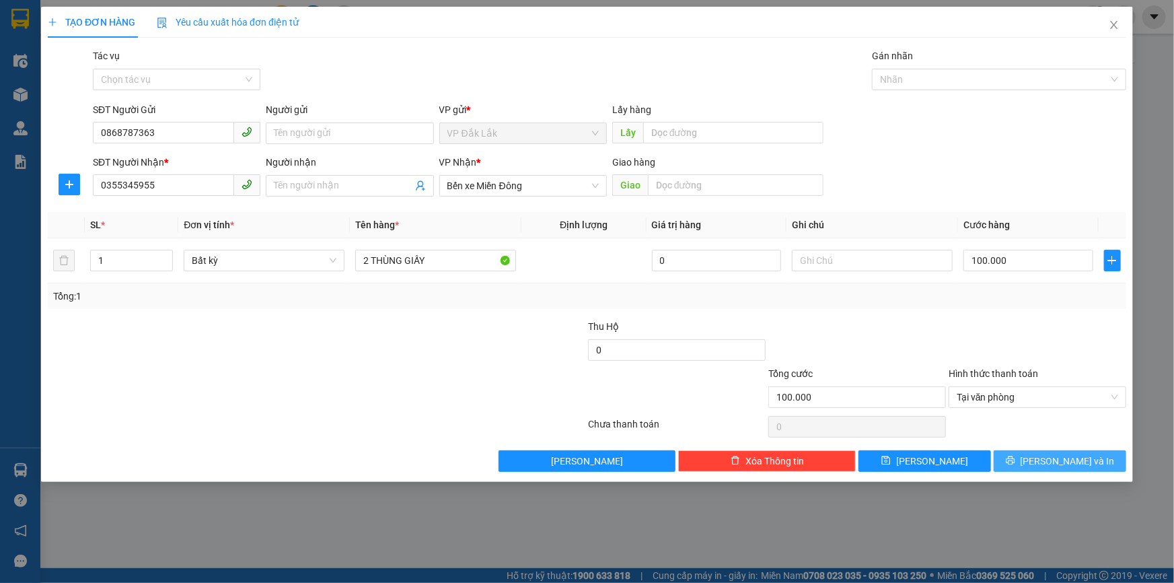
click at [1053, 463] on span "[PERSON_NAME] và In" at bounding box center [1068, 460] width 94 height 15
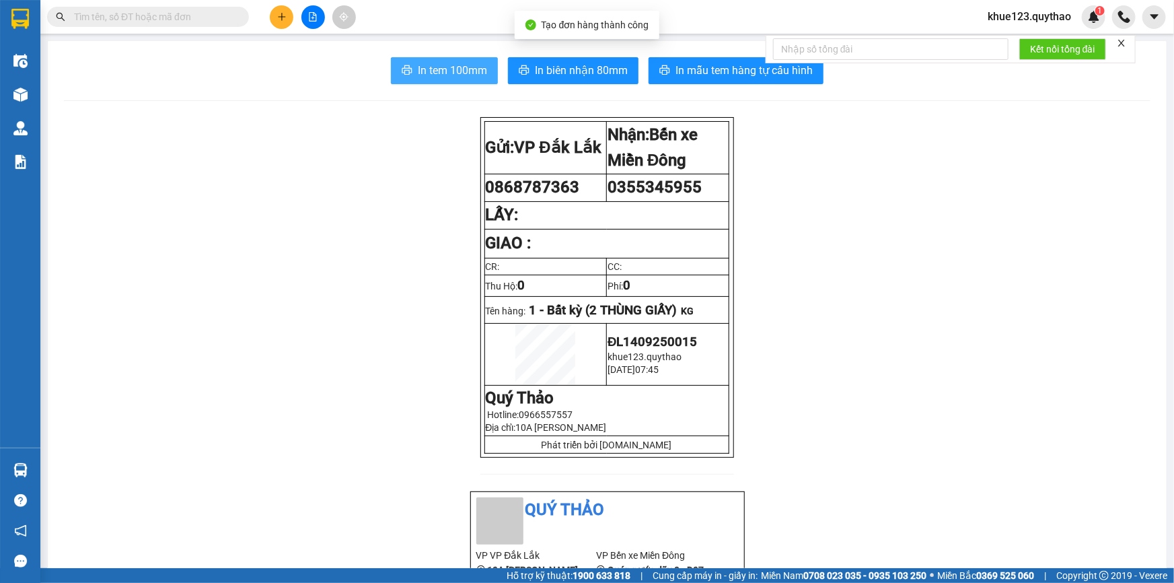
click at [472, 73] on span "In tem 100mm" at bounding box center [452, 70] width 69 height 17
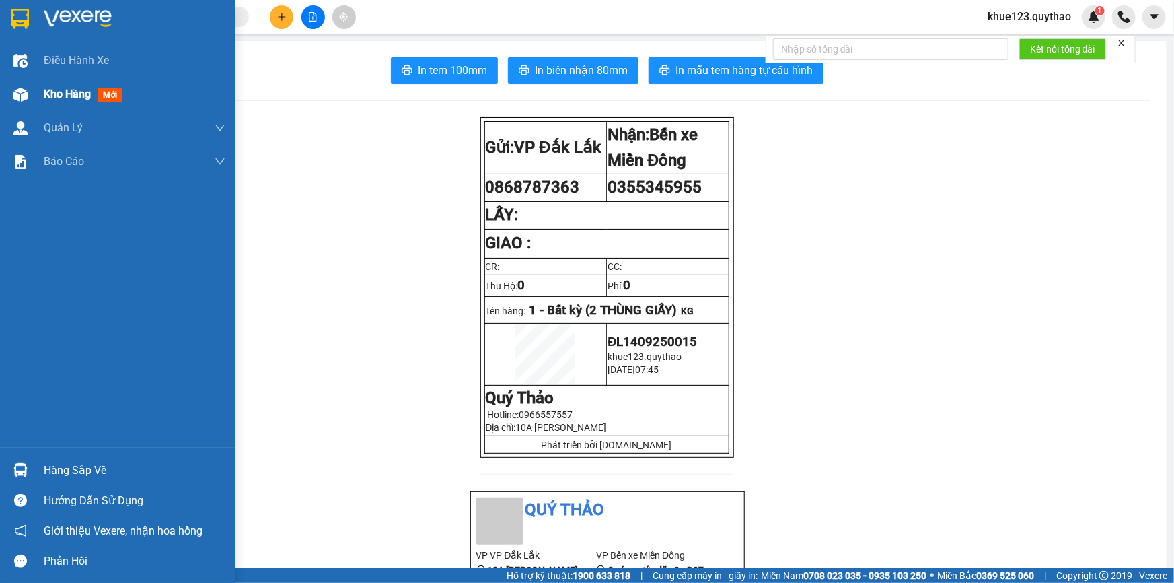
click at [20, 95] on img at bounding box center [20, 94] width 14 height 14
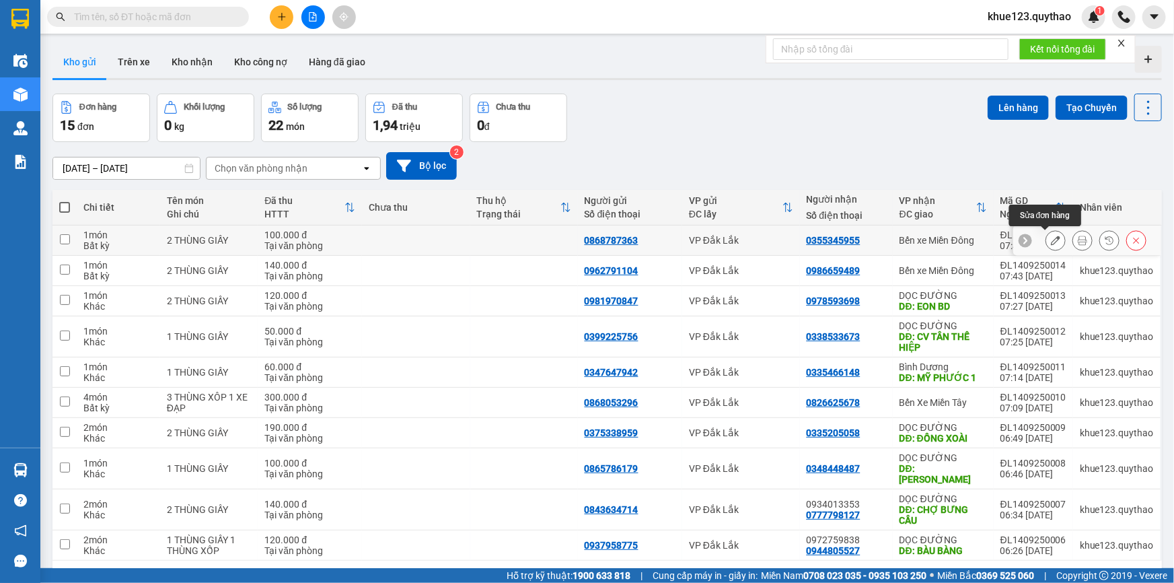
click at [1054, 240] on button at bounding box center [1055, 241] width 19 height 24
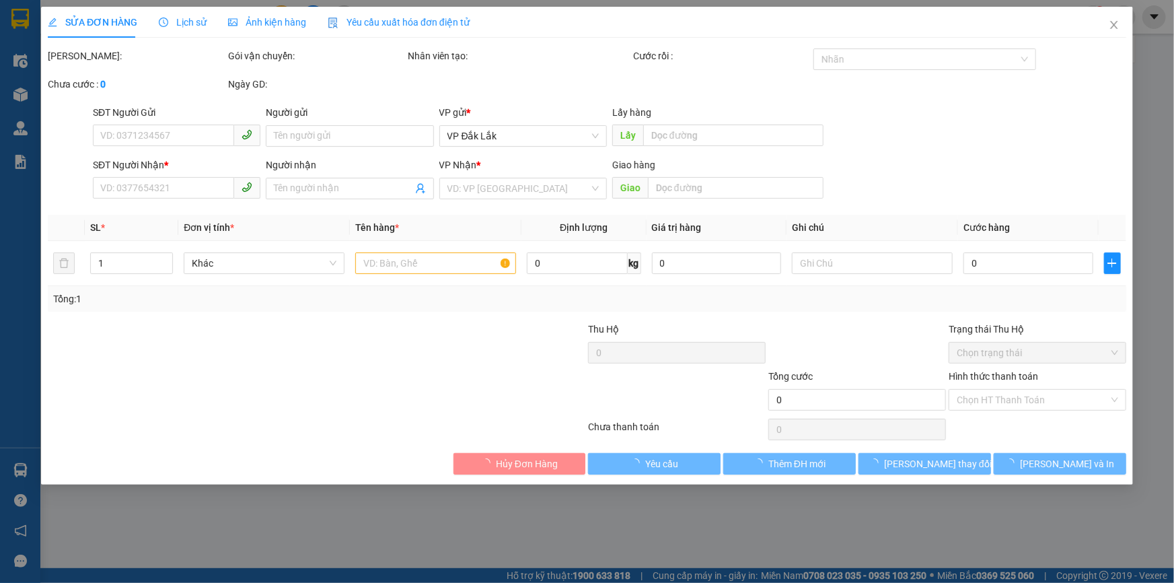
type input "0868787363"
type input "0355345955"
type input "100.000"
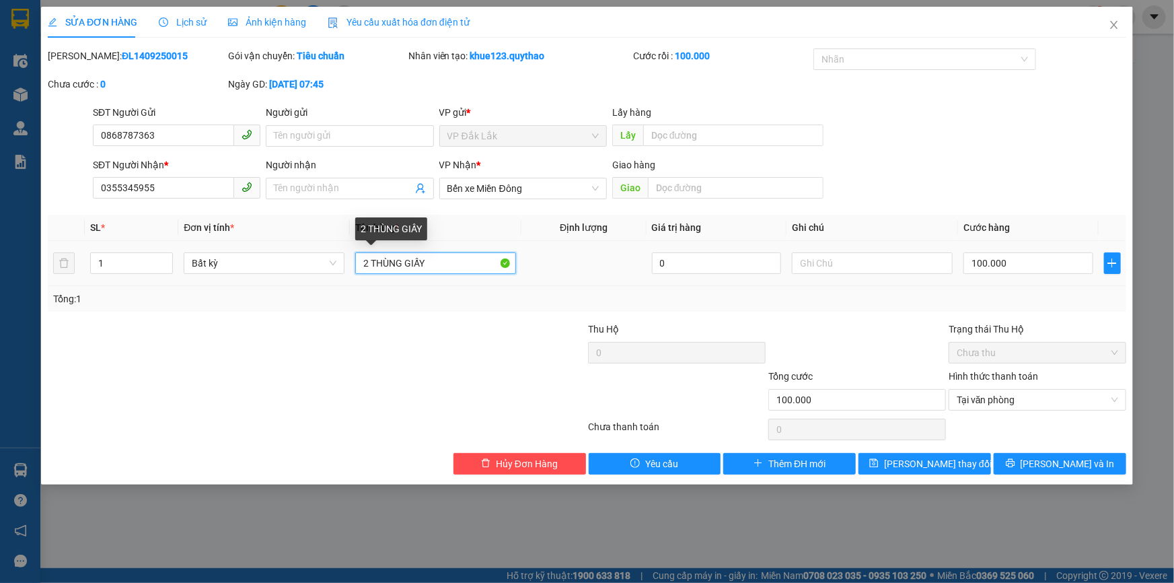
click at [458, 266] on input "2 THÙNG GIẤY" at bounding box center [435, 263] width 161 height 22
type input "2 THÙNG GIẤY (NHỜ XE ÔM)"
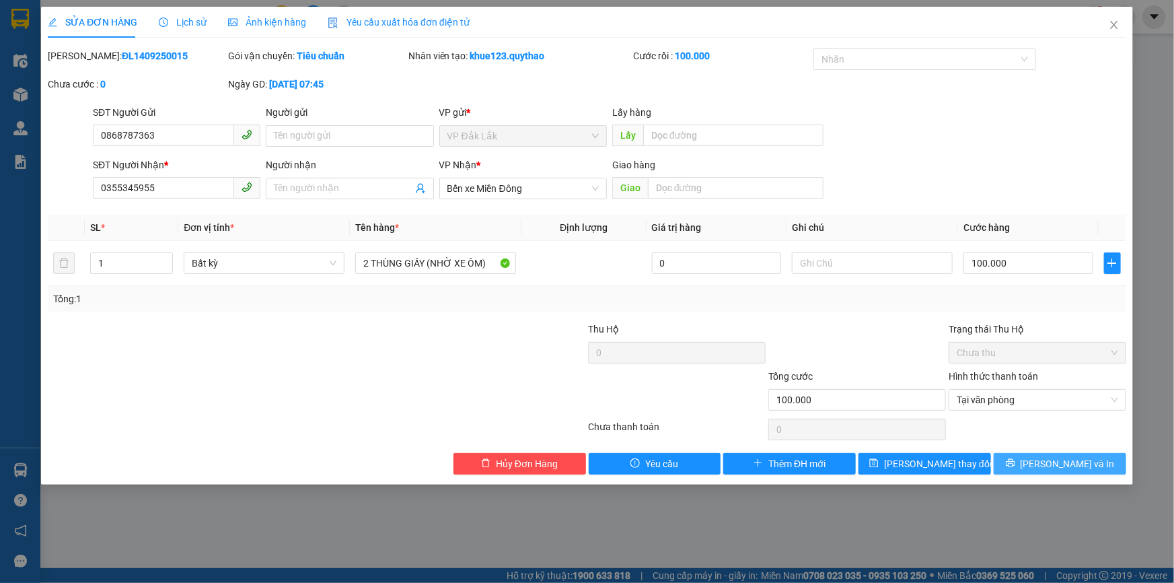
click at [1078, 464] on span "[PERSON_NAME] và In" at bounding box center [1068, 463] width 94 height 15
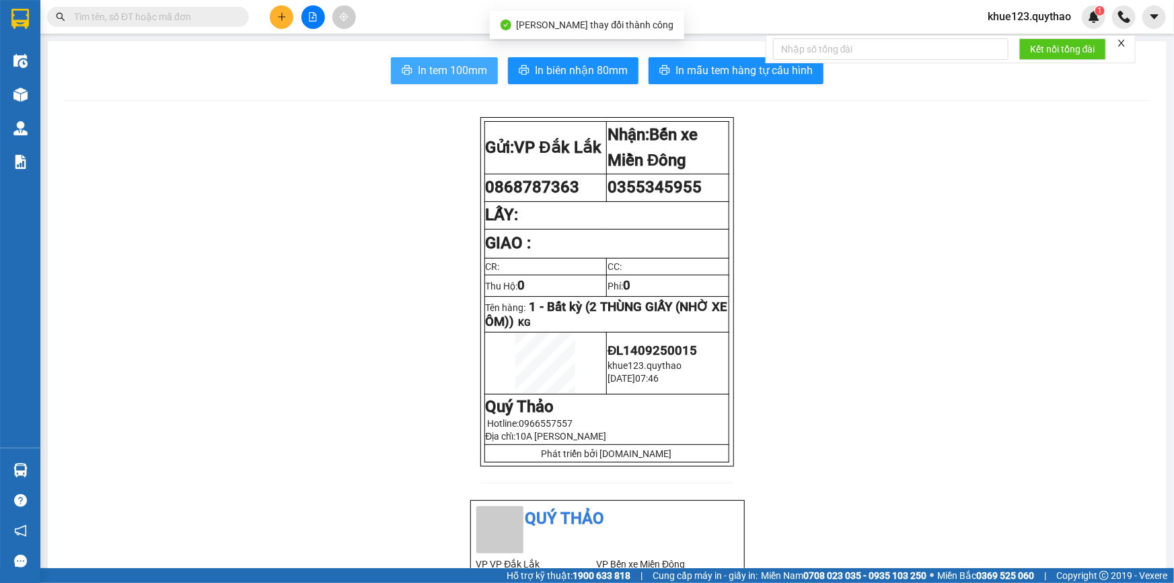
click at [470, 76] on span "In tem 100mm" at bounding box center [452, 70] width 69 height 17
